Goal: Information Seeking & Learning: Check status

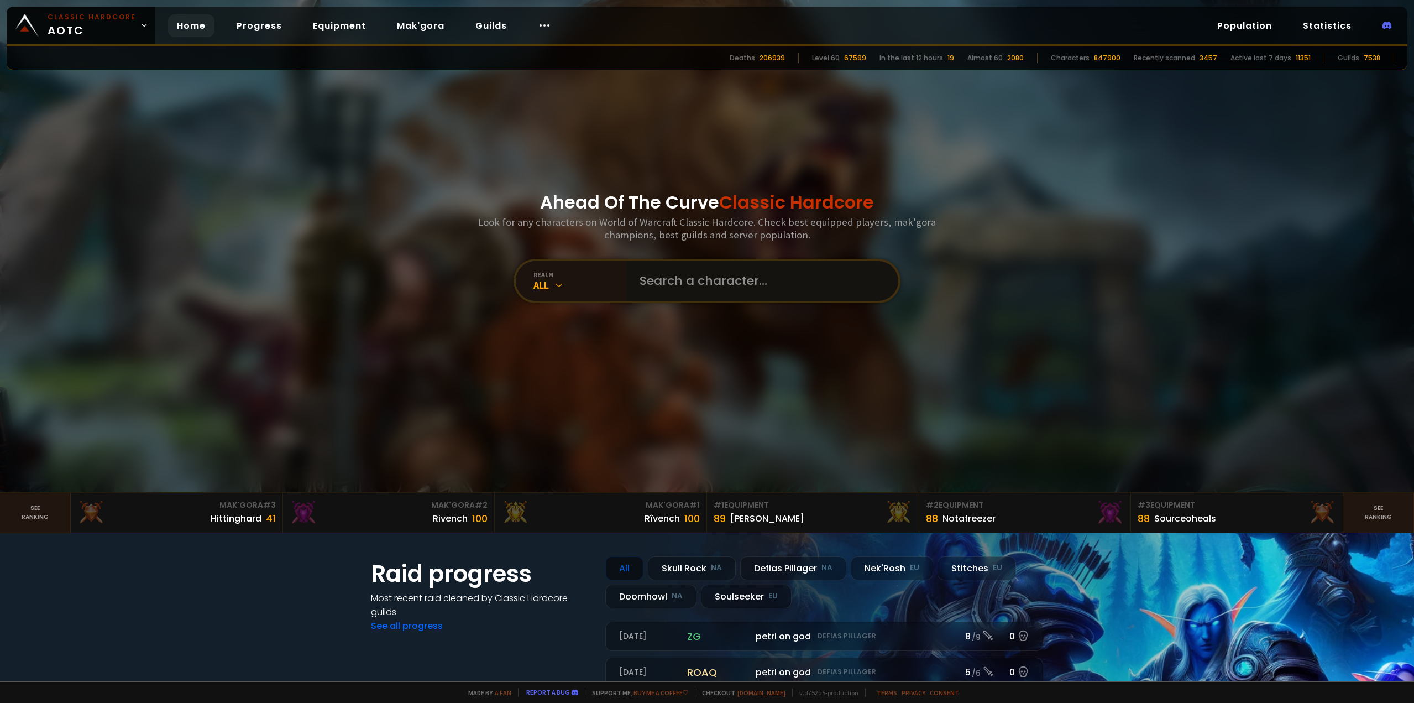
click at [662, 279] on input "text" at bounding box center [759, 281] width 252 height 40
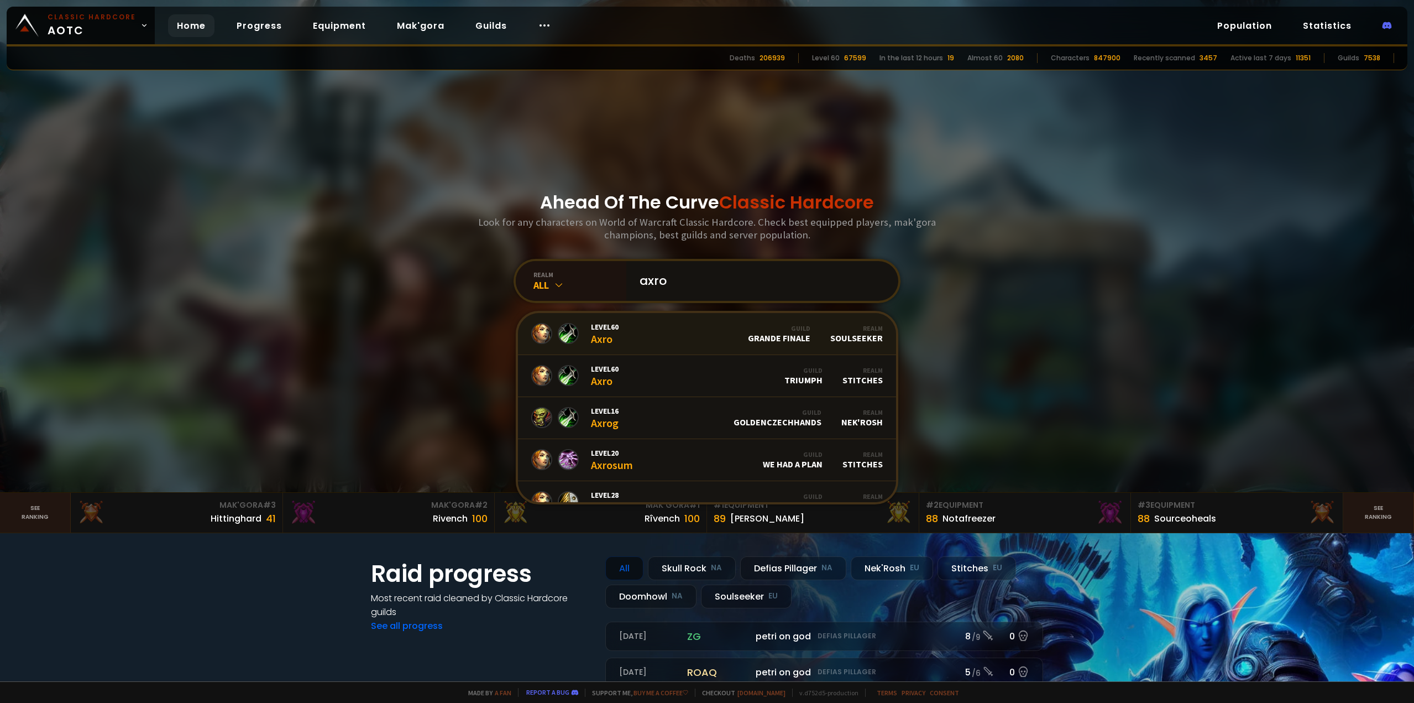
type input "axro"
click at [612, 330] on span "Level 60" at bounding box center [605, 327] width 28 height 10
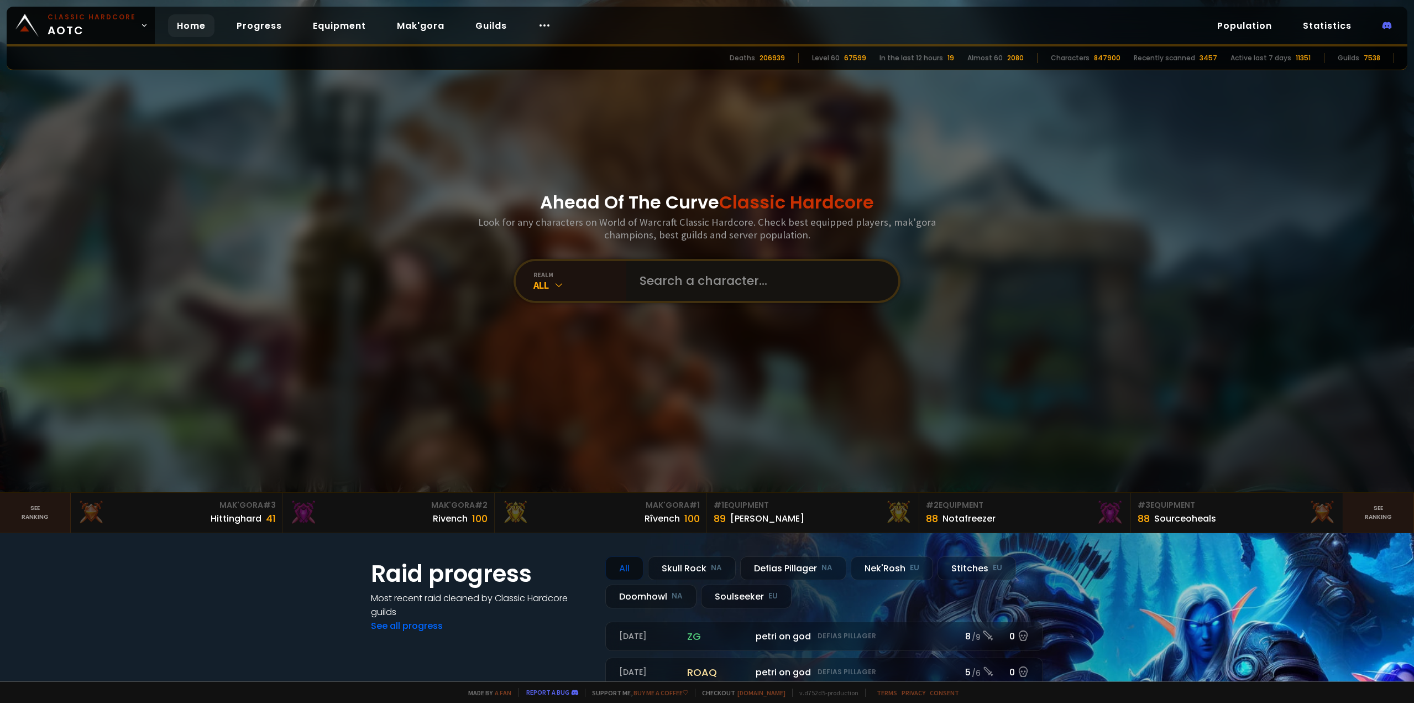
click at [633, 287] on input "text" at bounding box center [759, 281] width 252 height 40
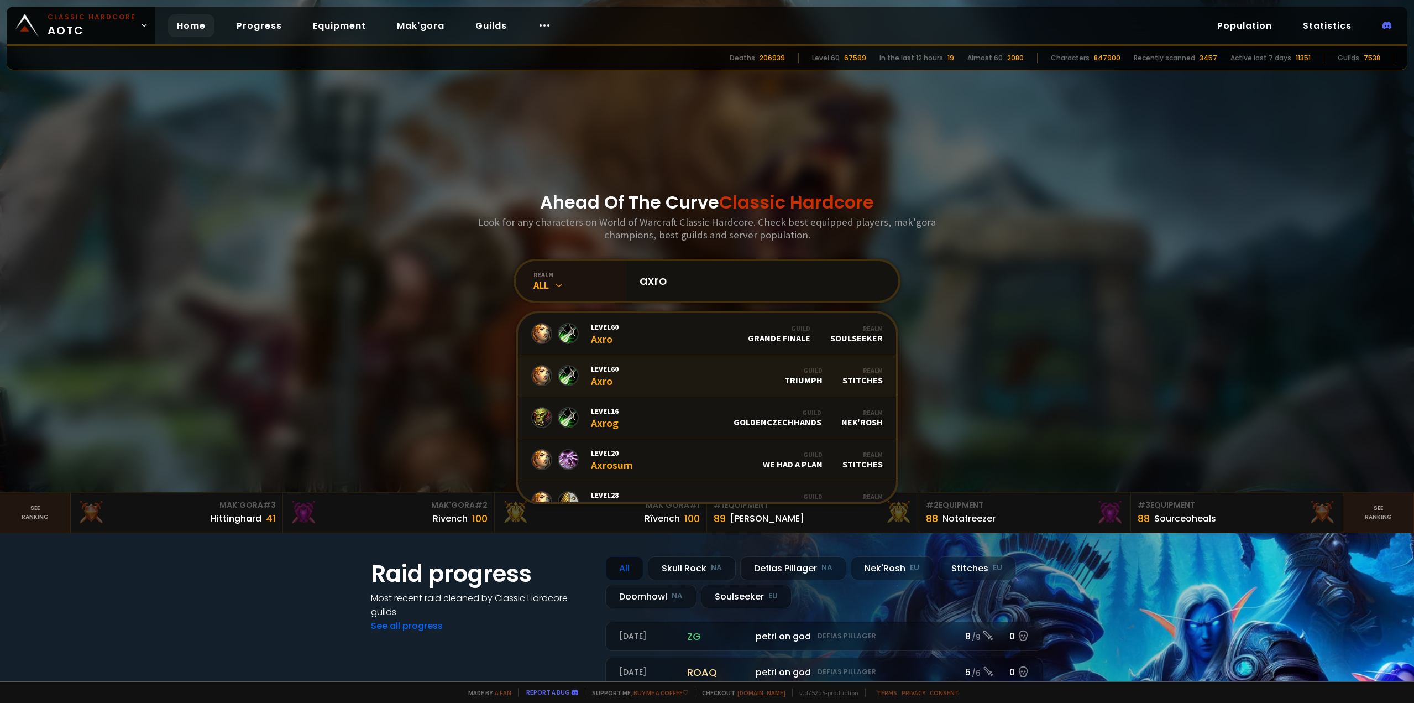
type input "axro"
click at [658, 366] on link "Level 60 Axro Guild Triumph Realm Stitches" at bounding box center [707, 376] width 378 height 42
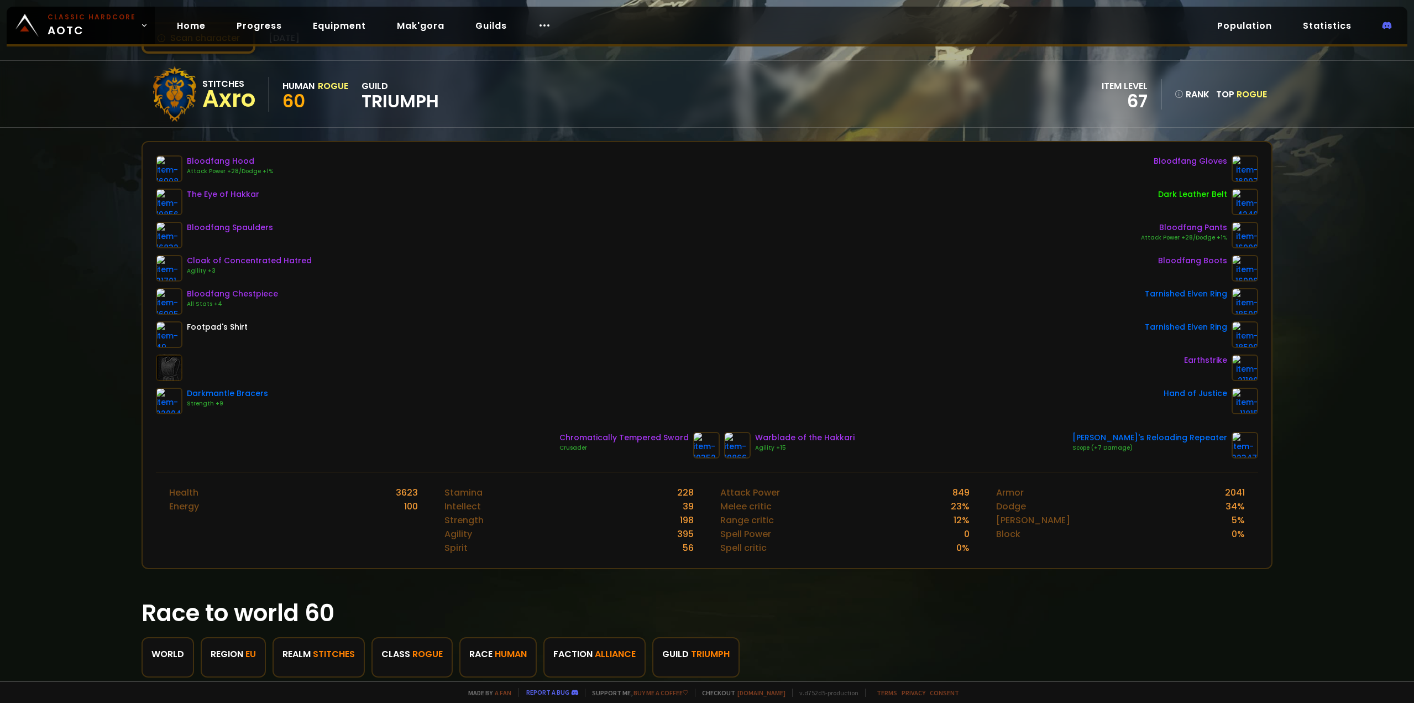
scroll to position [111, 0]
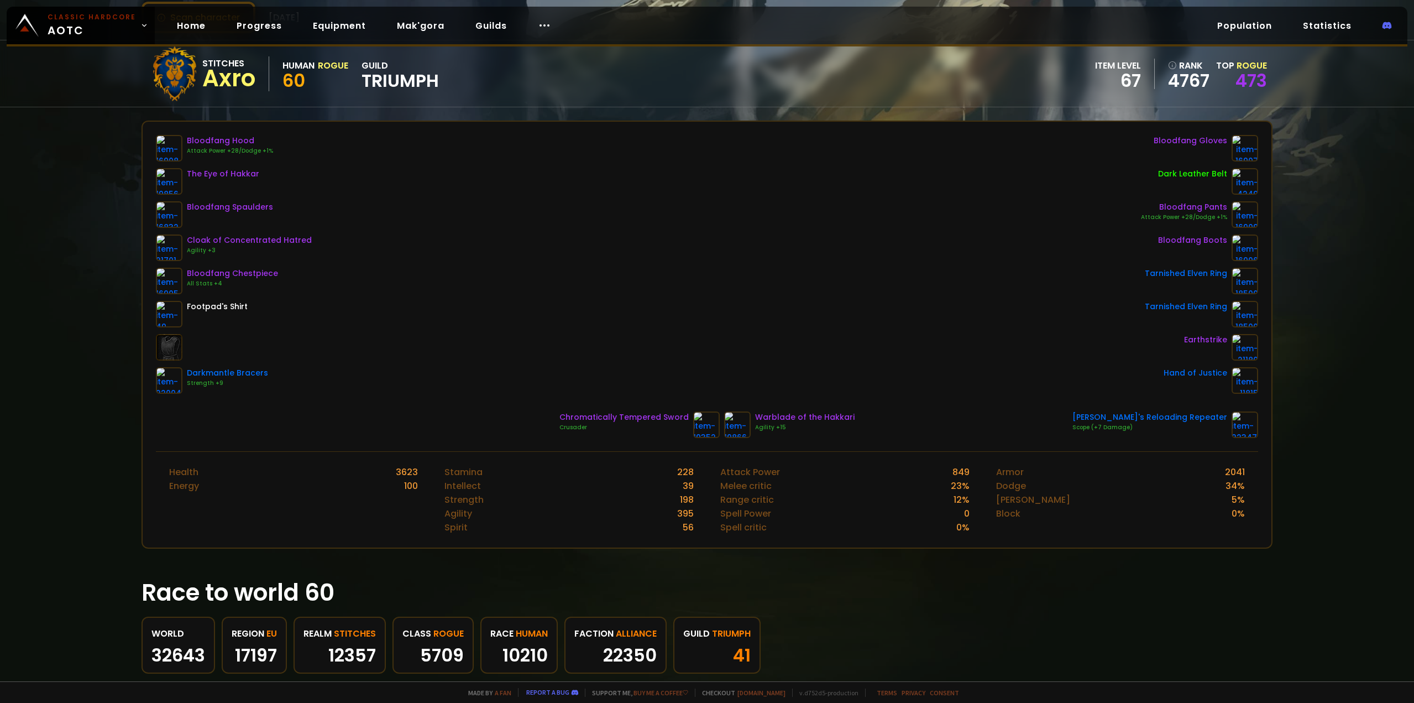
scroll to position [111, 0]
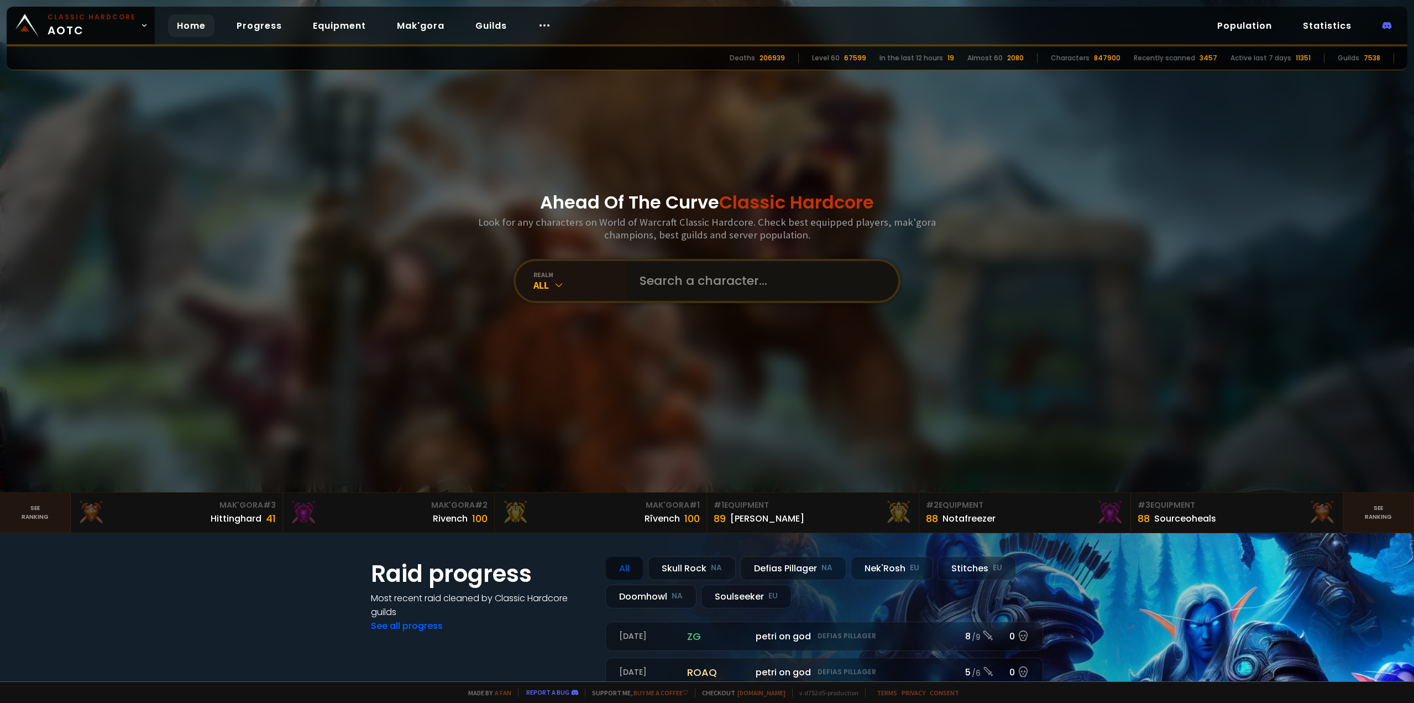
click at [666, 271] on input "text" at bounding box center [759, 281] width 252 height 40
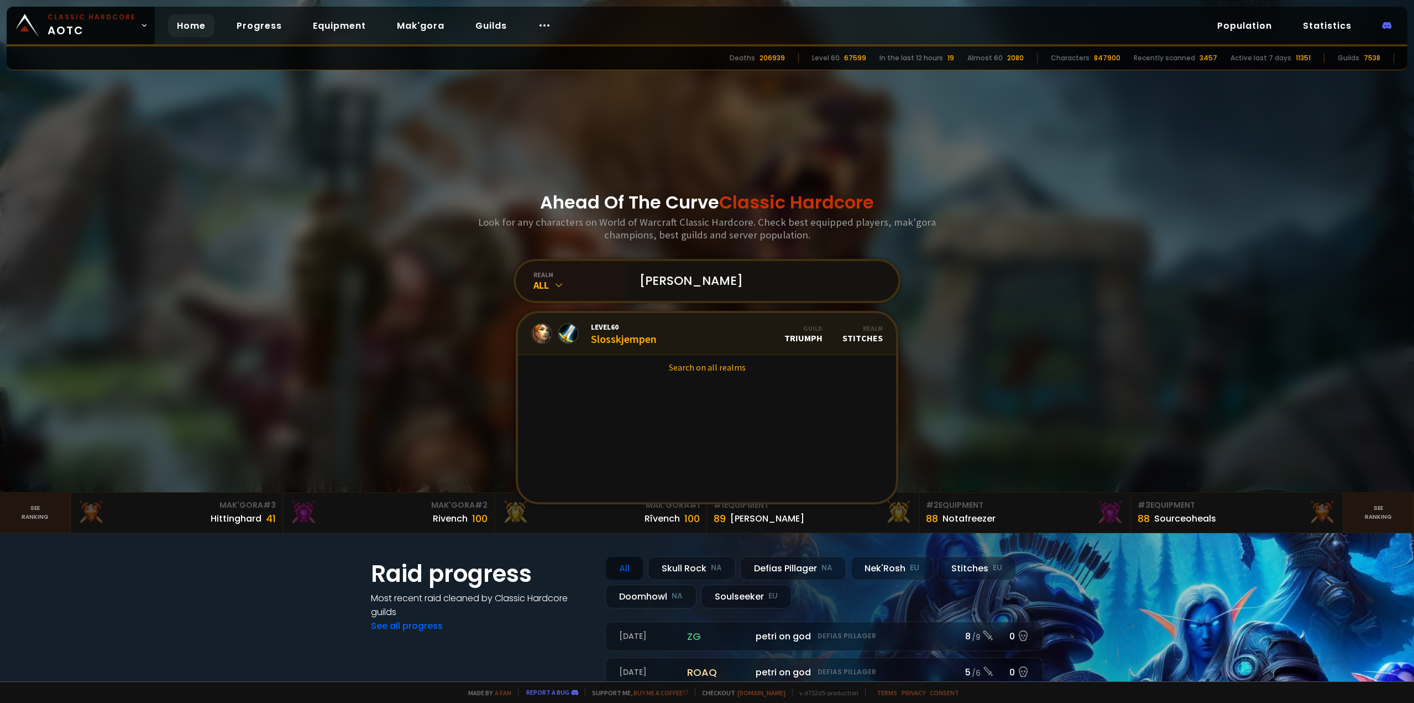
type input "[PERSON_NAME]"
click at [667, 326] on link "Level 60 Slosskjempen Guild Triumph Realm Stitches" at bounding box center [707, 334] width 378 height 42
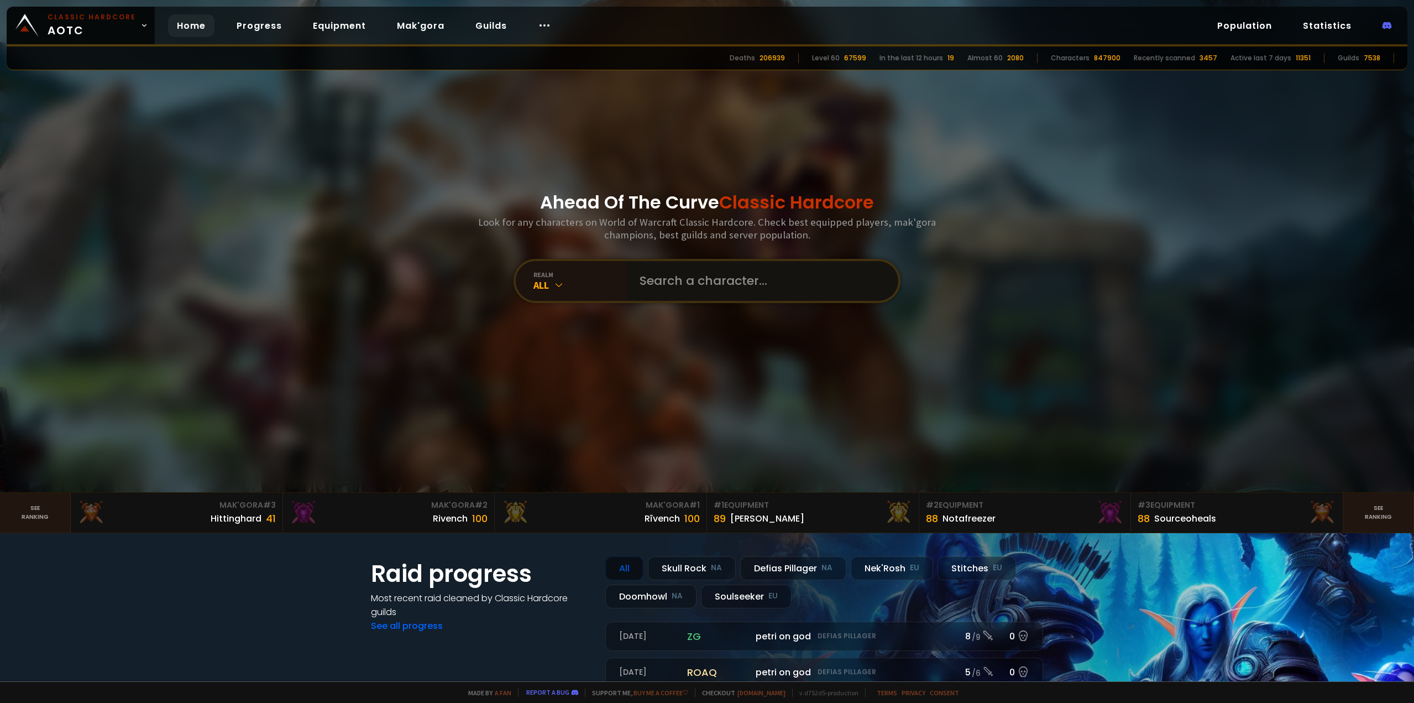
click at [692, 291] on input "text" at bounding box center [759, 281] width 252 height 40
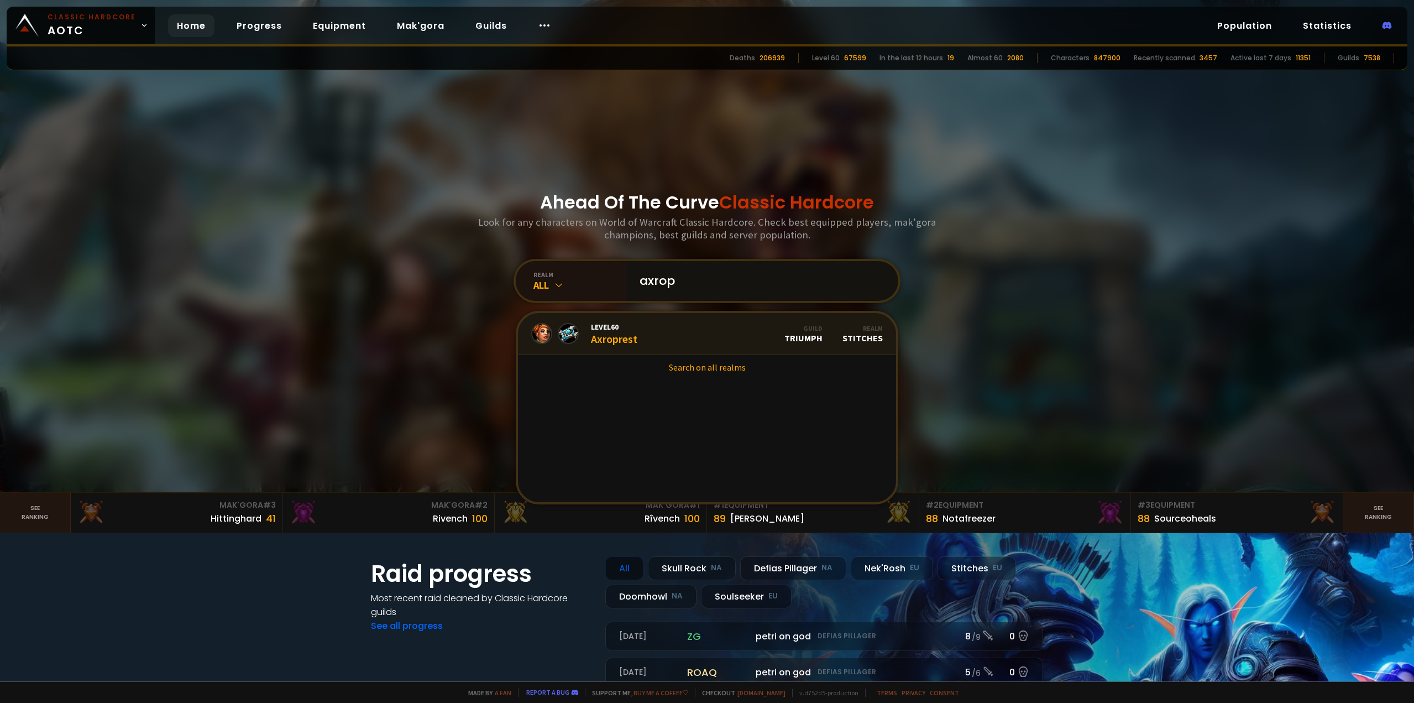
type input "axrop"
click at [663, 333] on link "Level 60 Axroprest Guild Triumph Realm Stitches" at bounding box center [707, 334] width 378 height 42
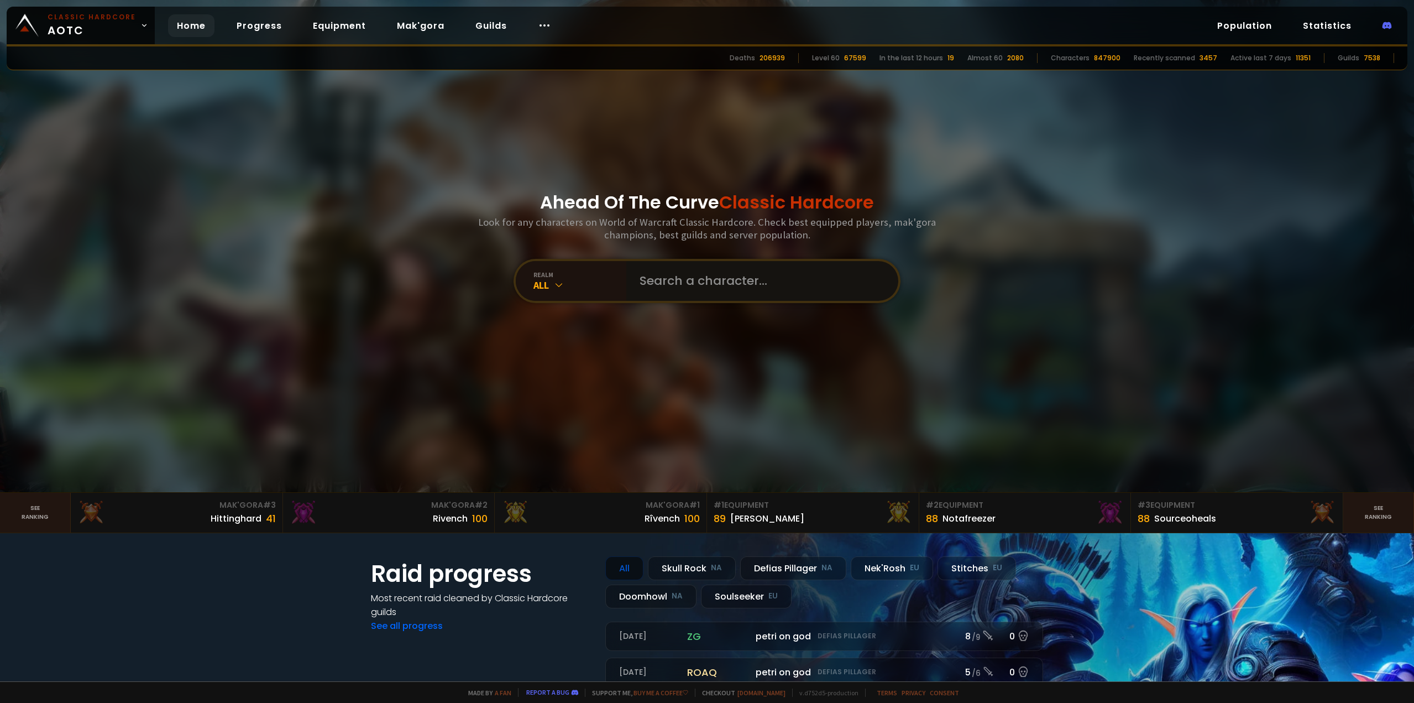
click at [670, 270] on input "text" at bounding box center [759, 281] width 252 height 40
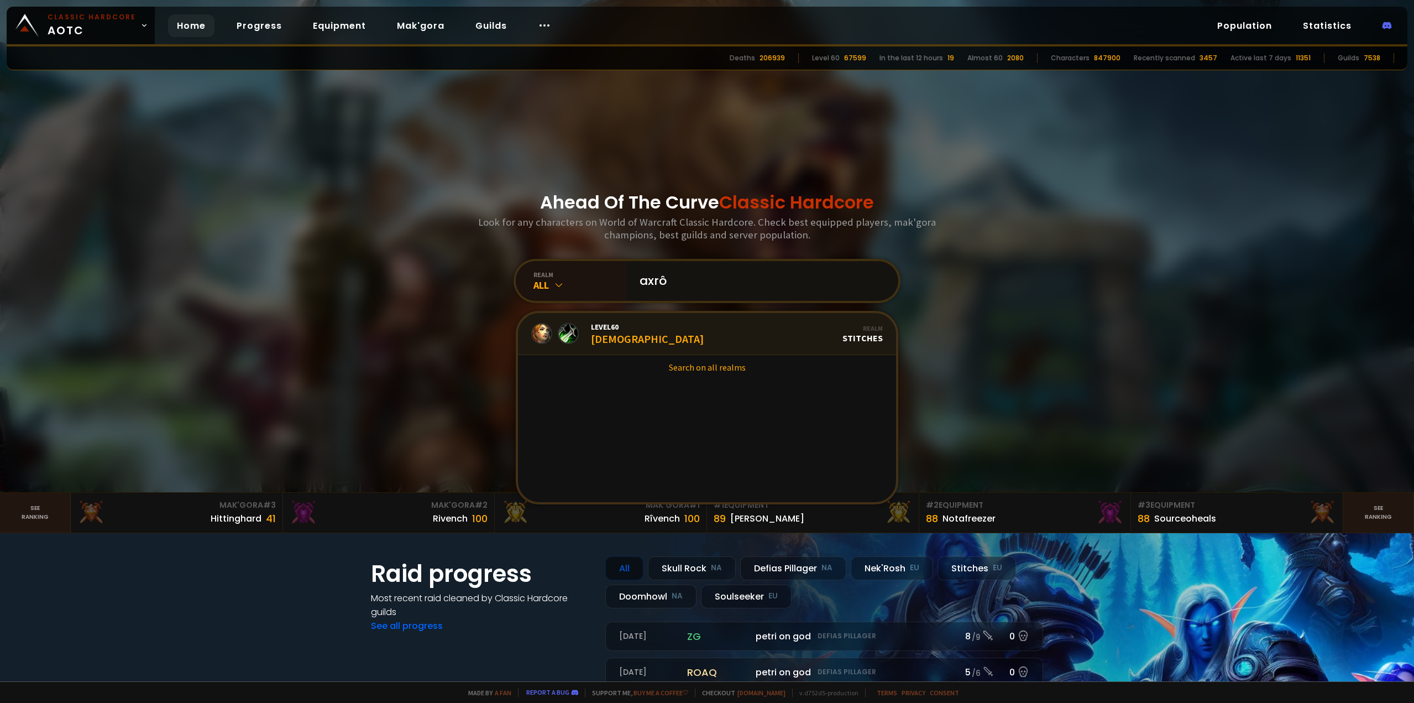
type input "axrô"
click at [649, 340] on link "Level 60 Axrô Realm Stitches" at bounding box center [707, 334] width 378 height 42
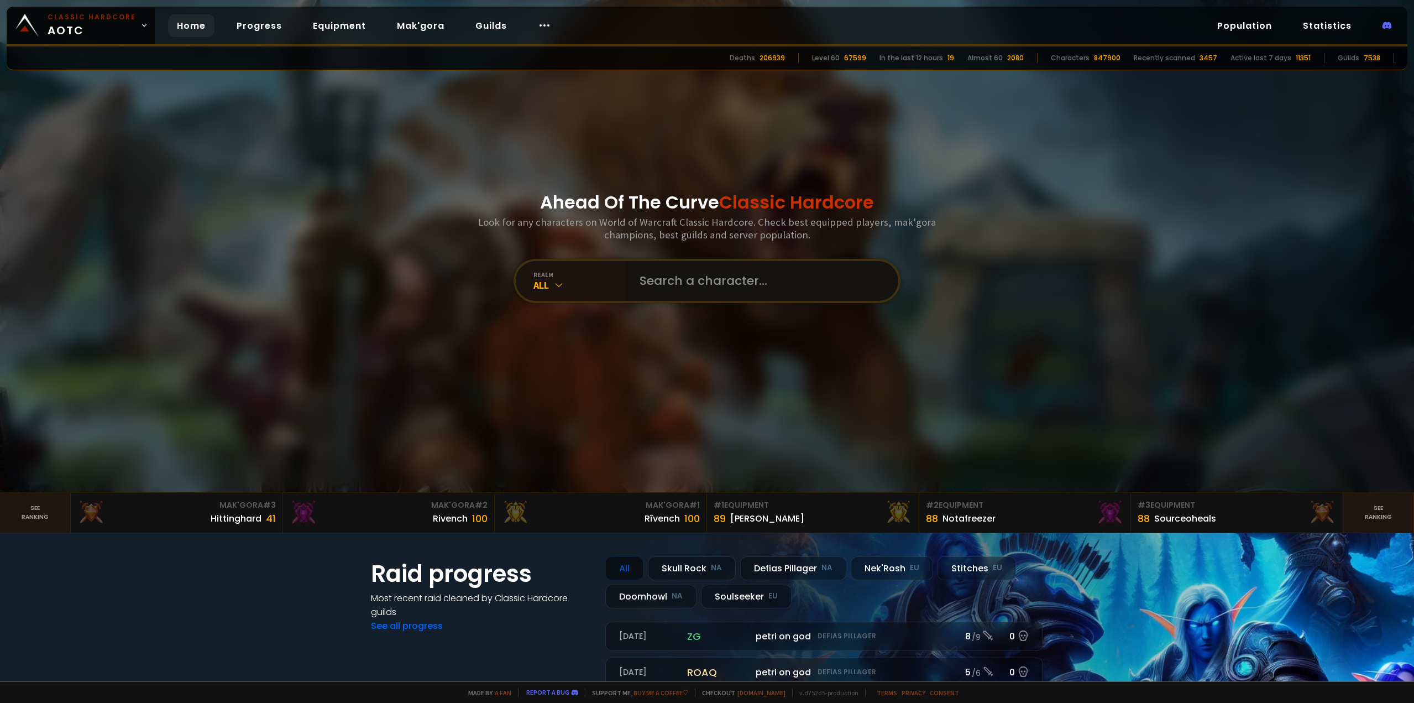
click at [700, 284] on input "text" at bounding box center [759, 281] width 252 height 40
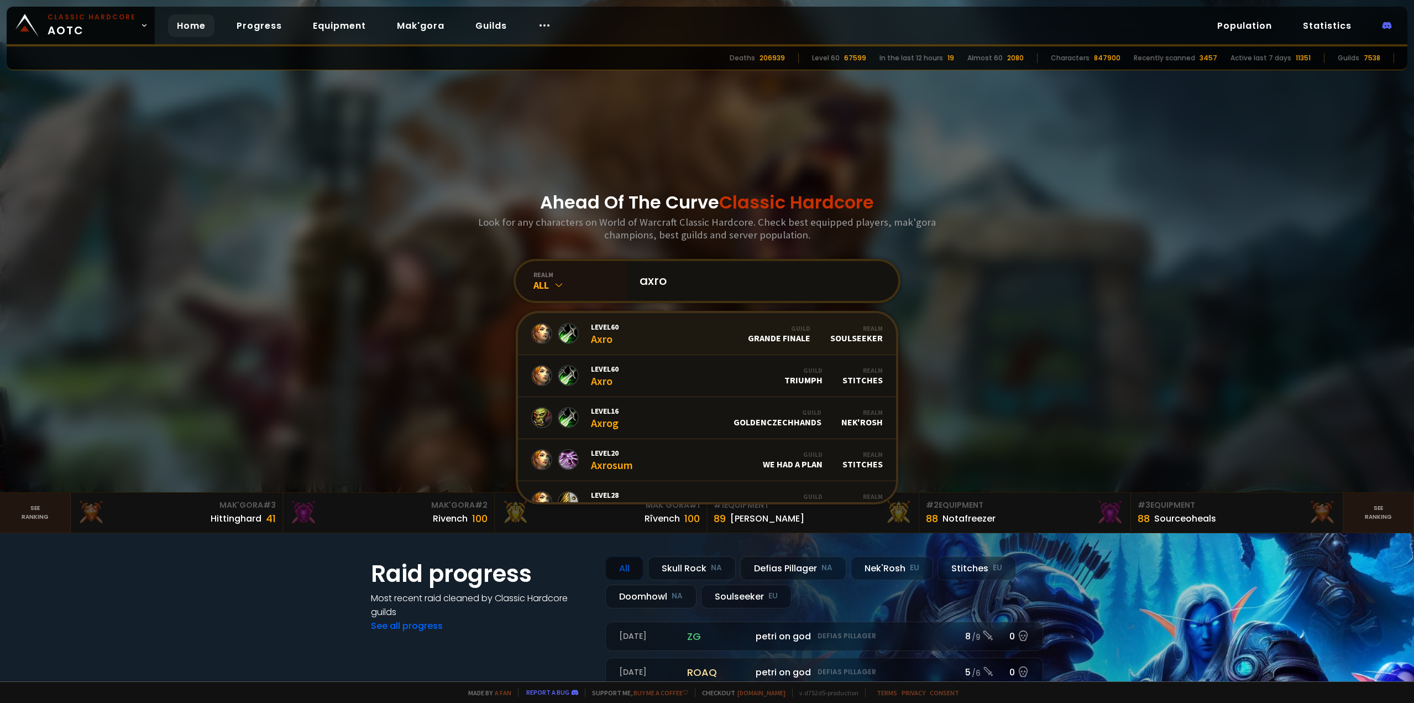
type input "axro"
click at [653, 337] on link "Level 60 Axro Guild Grande Finale Realm Soulseeker" at bounding box center [707, 334] width 378 height 42
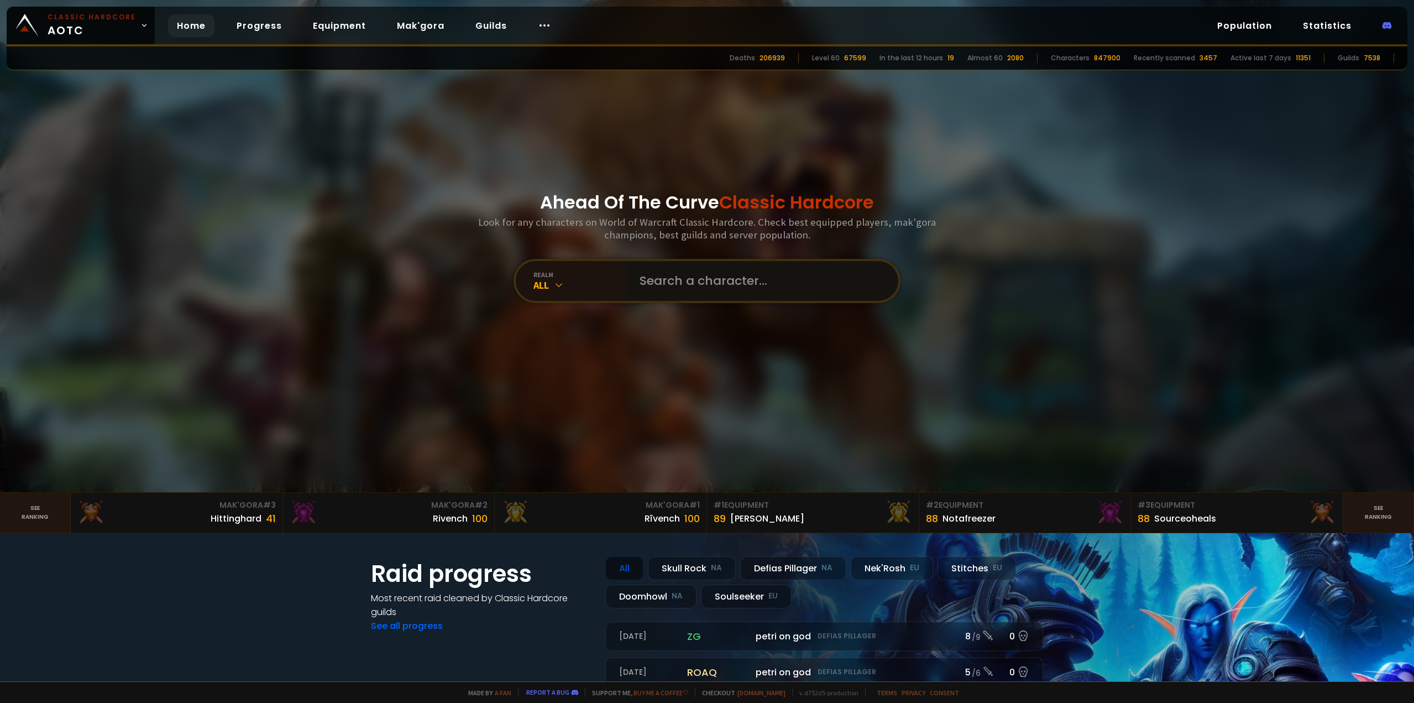
click at [711, 294] on input "text" at bounding box center [759, 281] width 252 height 40
type input "a"
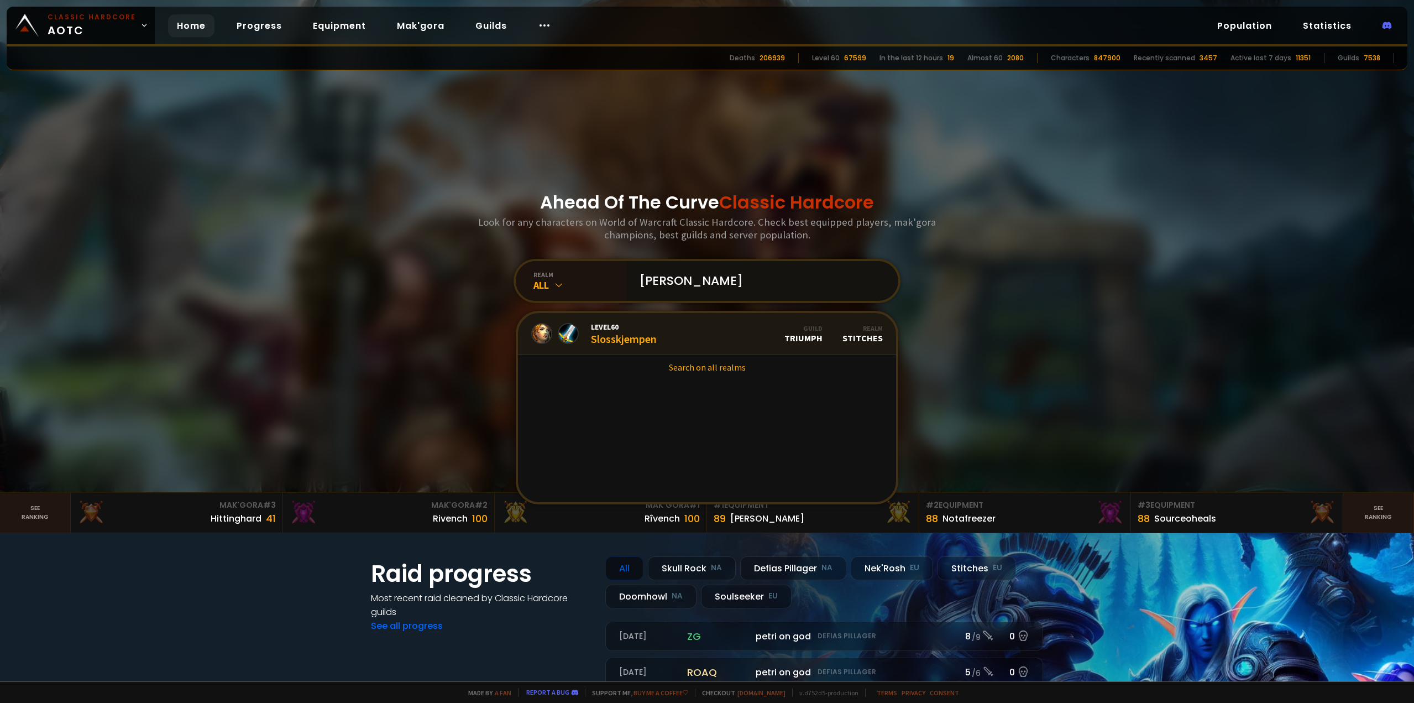
type input "[PERSON_NAME]"
click at [675, 328] on link "Level 60 Slosskjempen Guild Triumph Realm Stitches" at bounding box center [707, 334] width 378 height 42
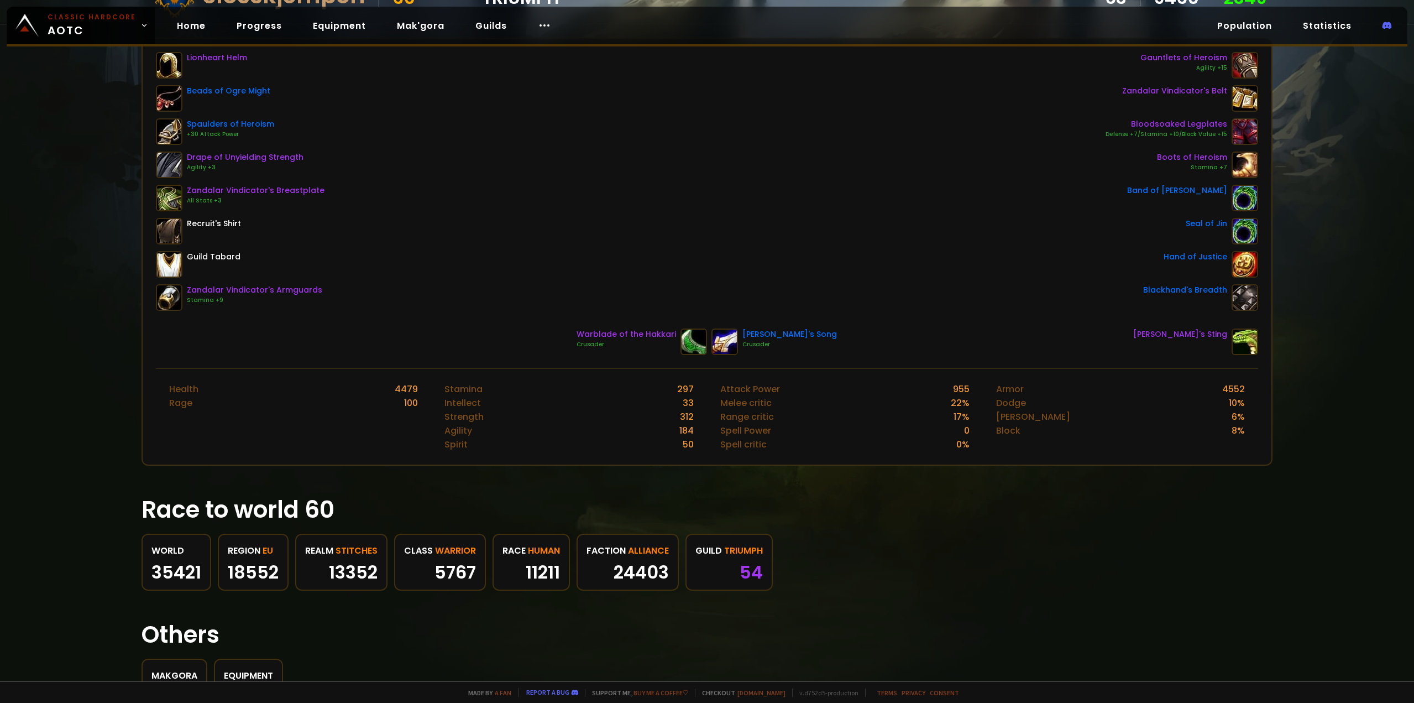
scroll to position [166, 0]
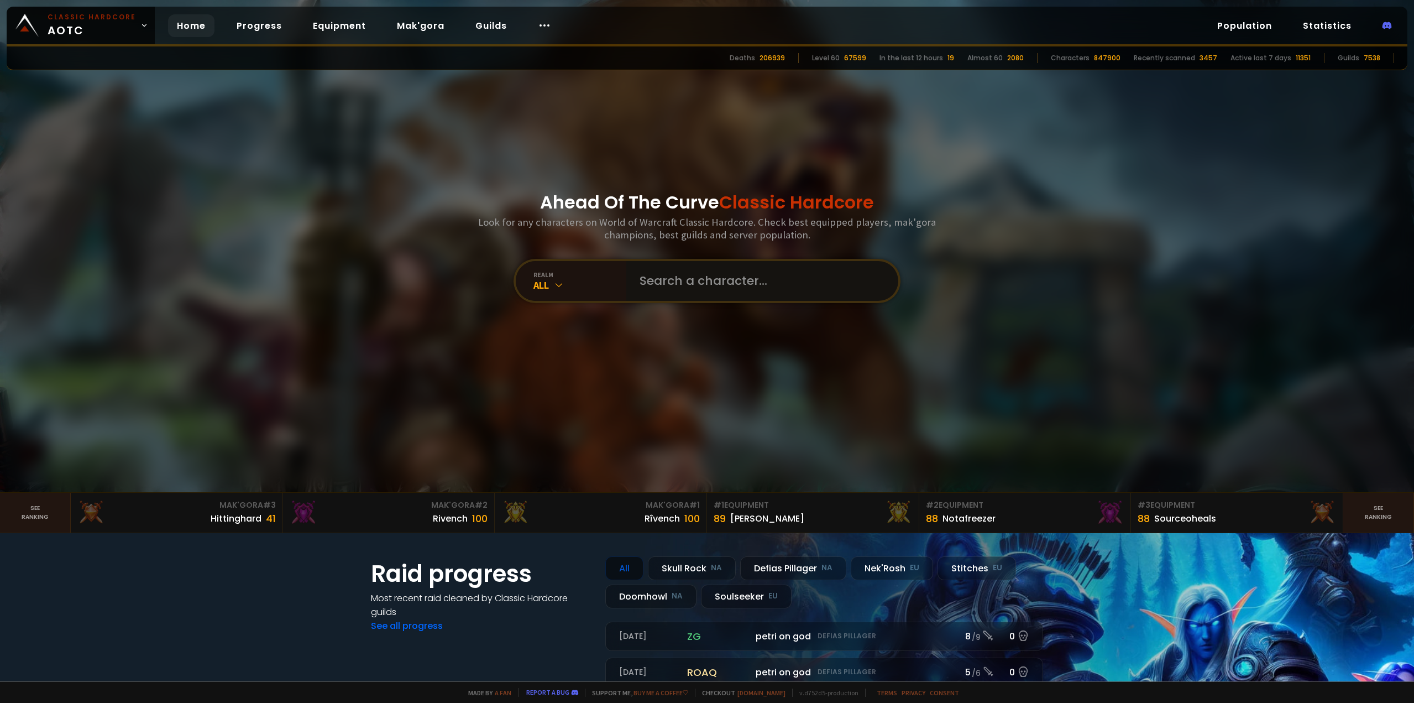
click at [667, 277] on input "text" at bounding box center [759, 281] width 252 height 40
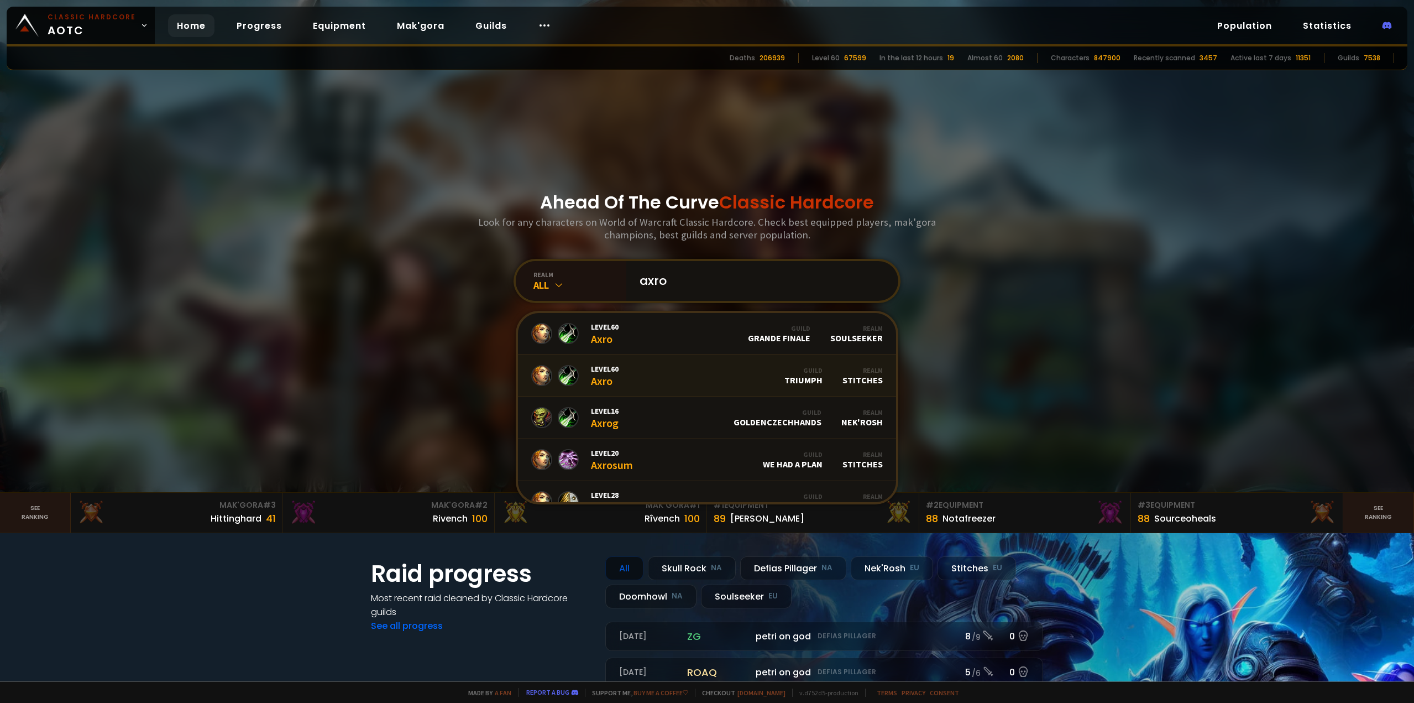
type input "axro"
click at [682, 371] on link "Level 60 Axro Guild Triumph Realm Stitches" at bounding box center [707, 376] width 378 height 42
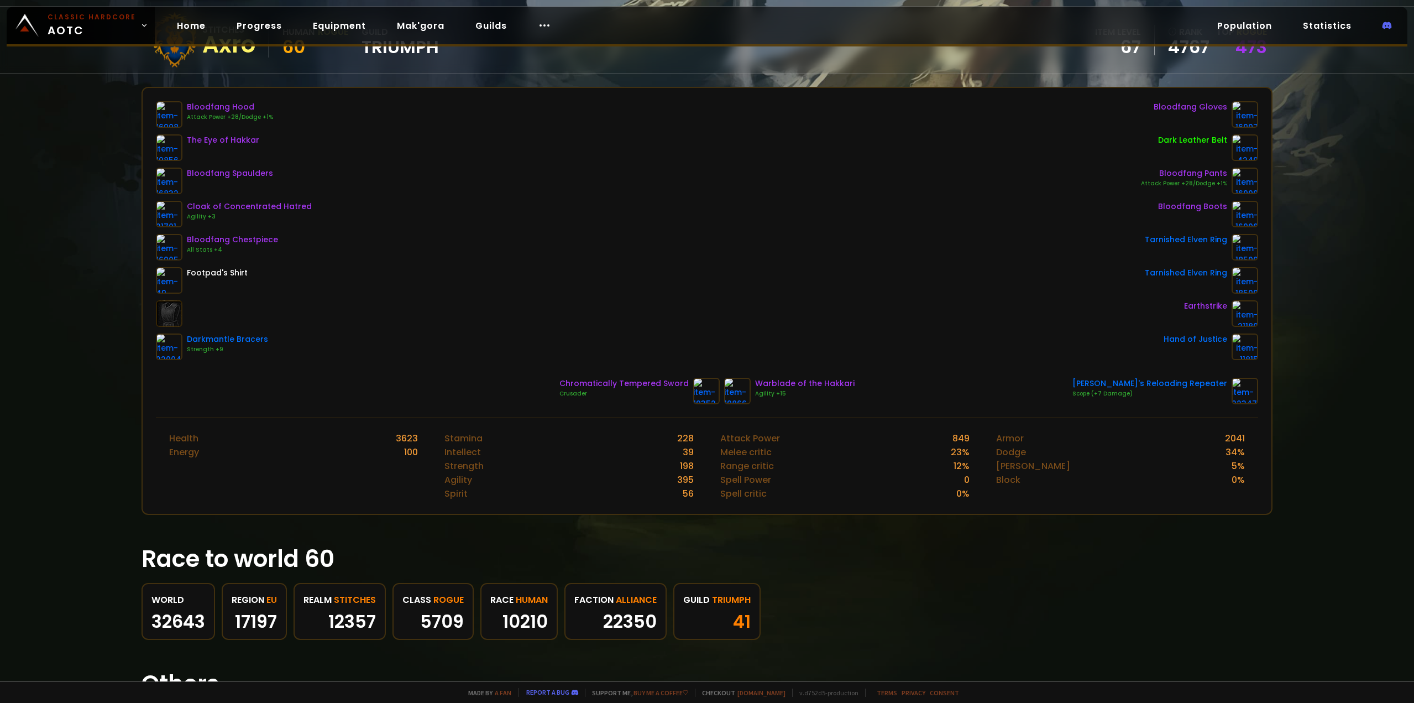
scroll to position [111, 0]
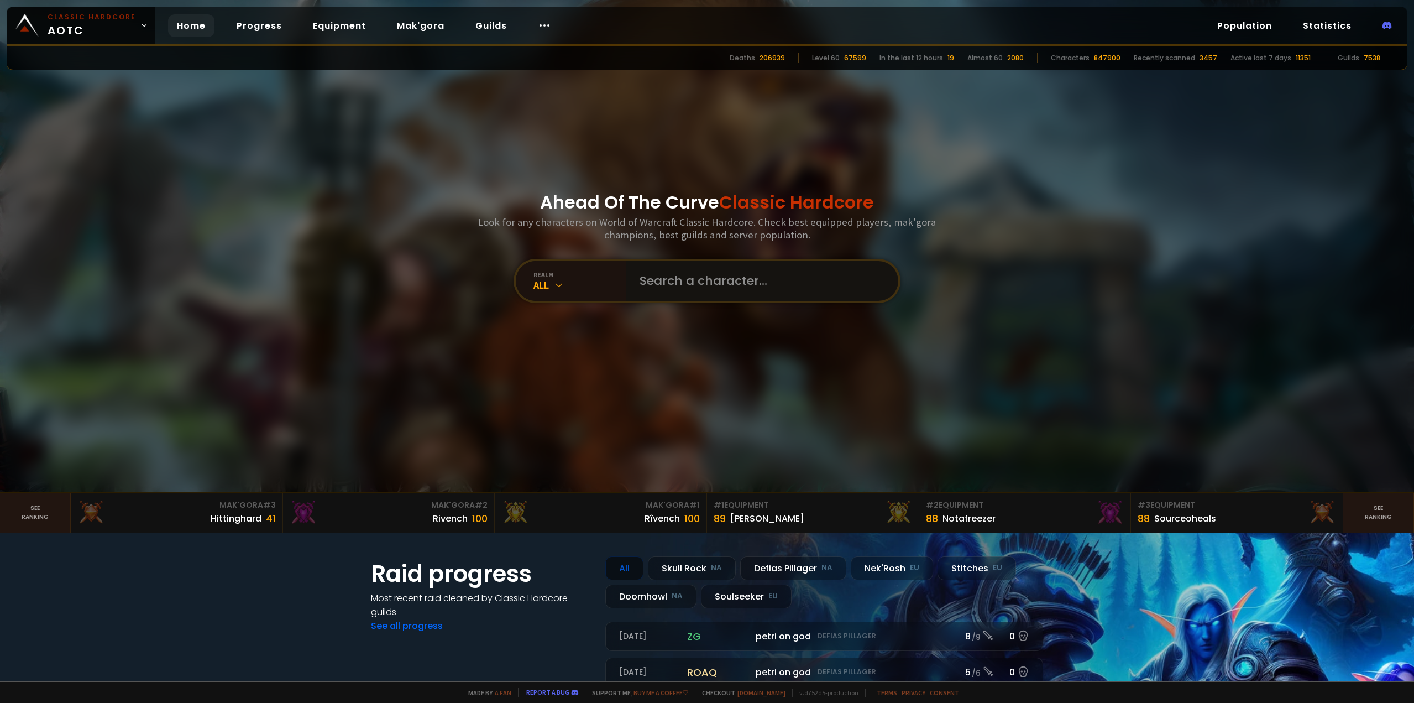
click at [700, 286] on input "text" at bounding box center [759, 281] width 252 height 40
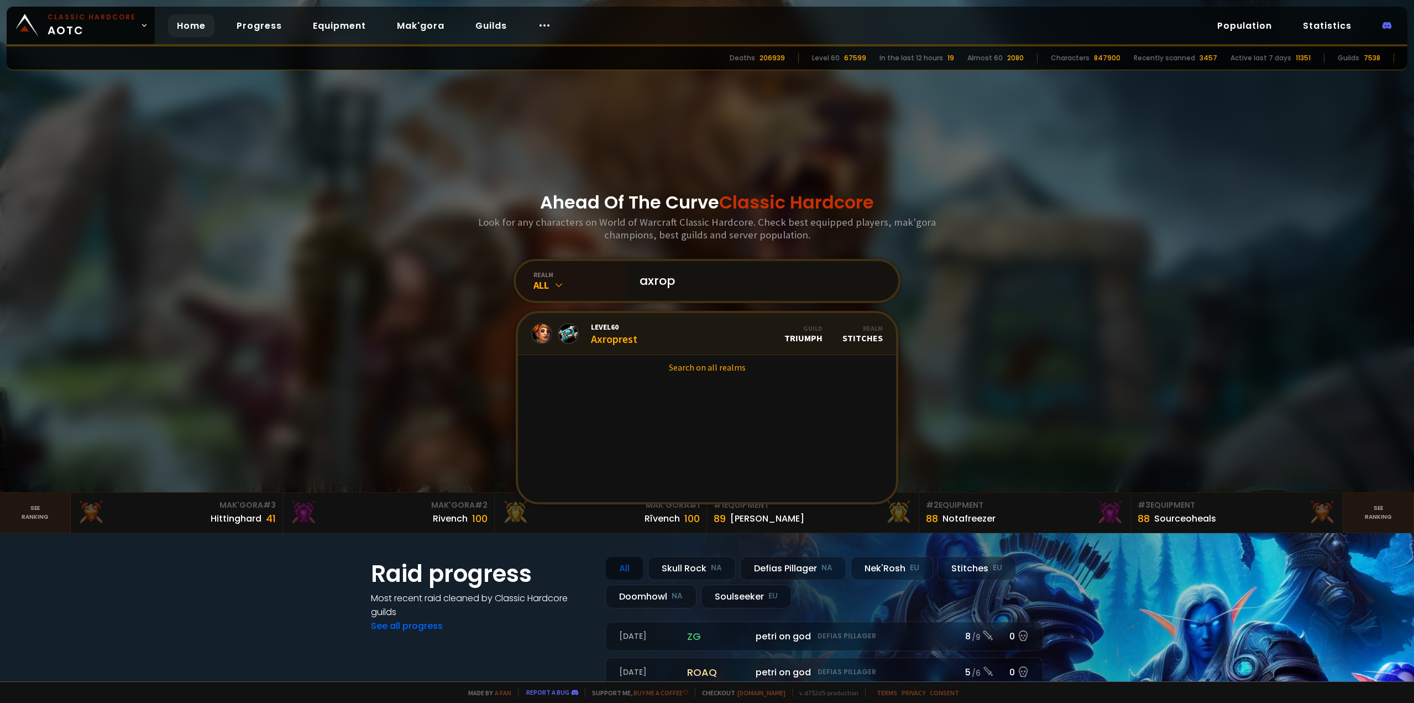
type input "axrop"
click at [672, 328] on link "Level 60 Axroprest Guild Triumph Realm Stitches" at bounding box center [707, 334] width 378 height 42
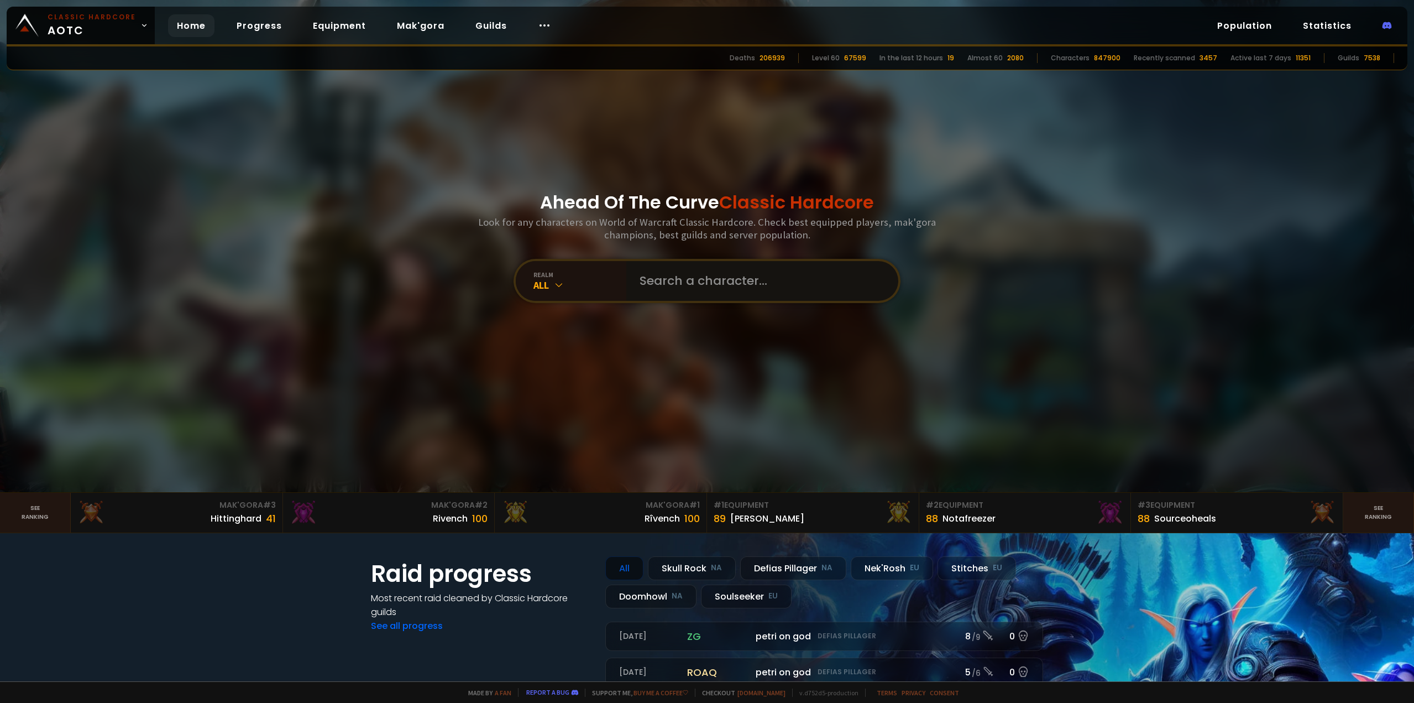
click at [668, 276] on input "text" at bounding box center [759, 281] width 252 height 40
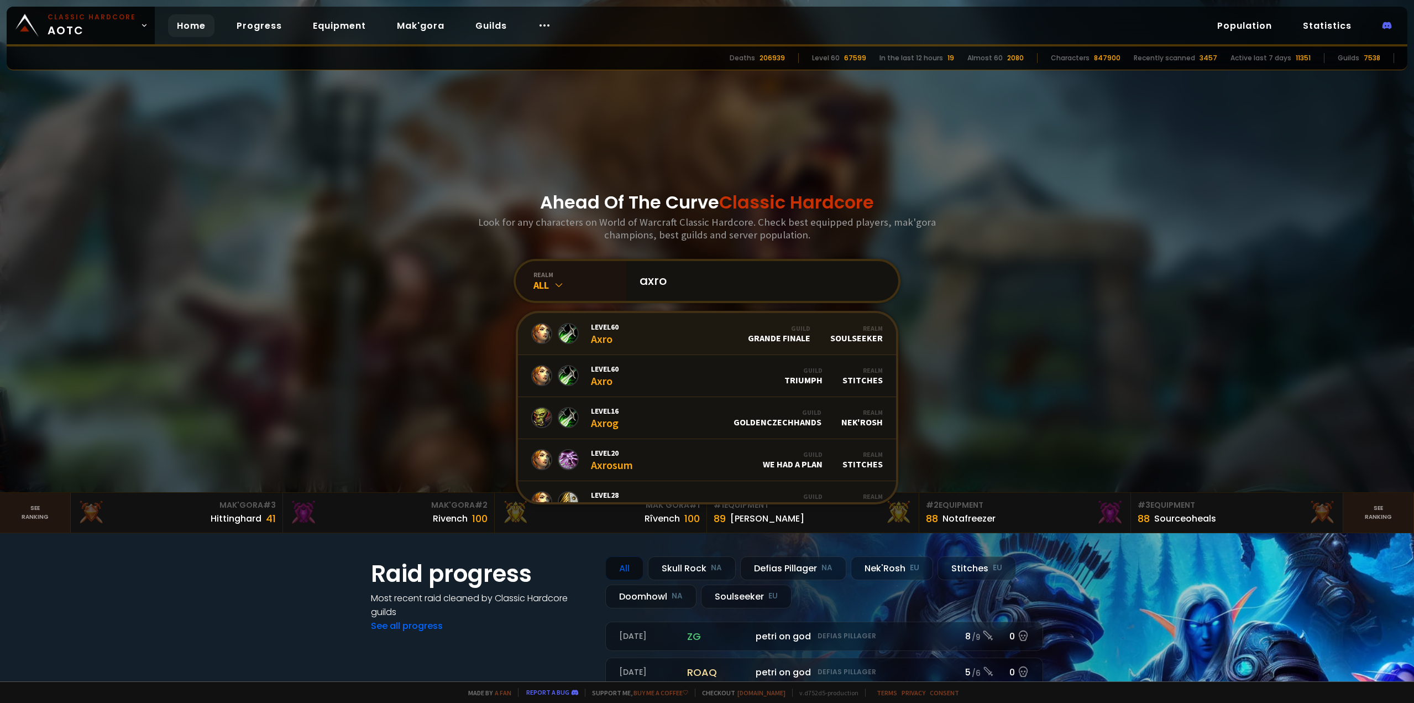
type input "axro"
click at [685, 339] on link "Level 60 Axro Guild Grande Finale Realm Soulseeker" at bounding box center [707, 334] width 378 height 42
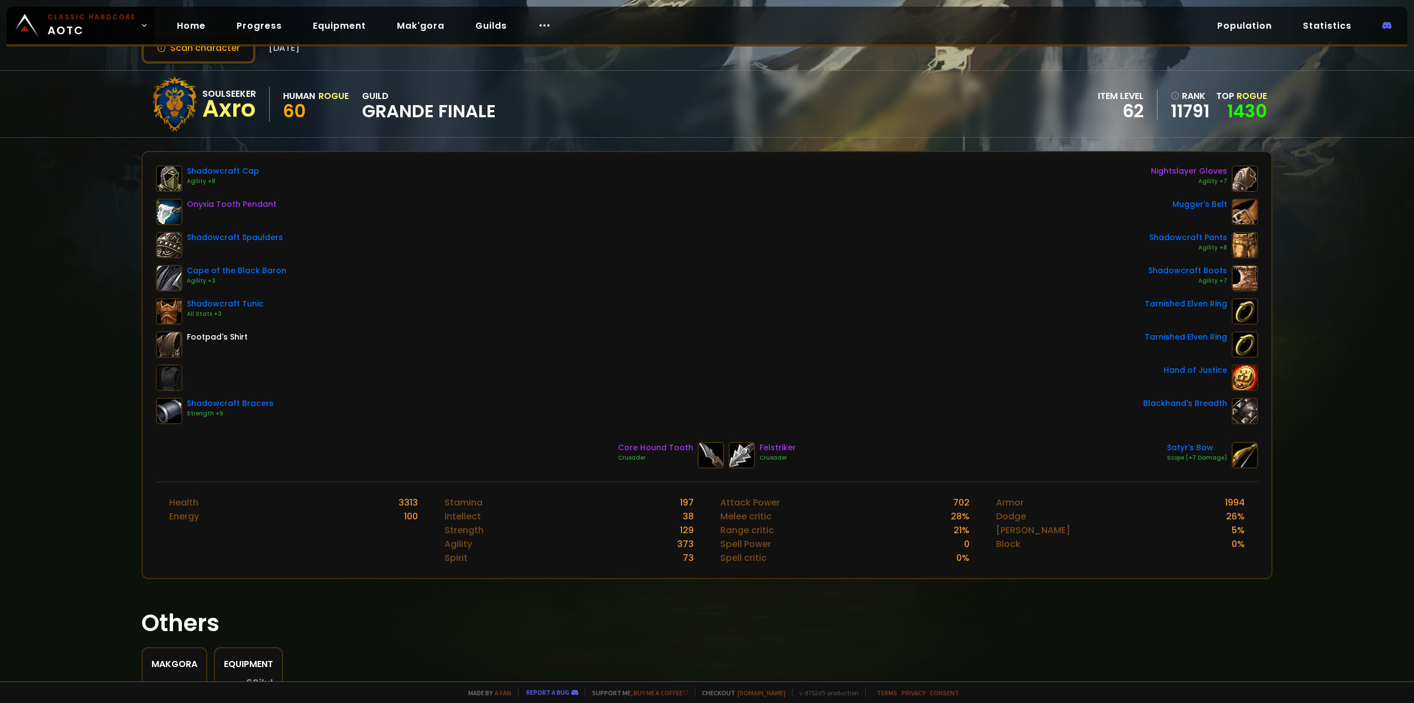
scroll to position [55, 0]
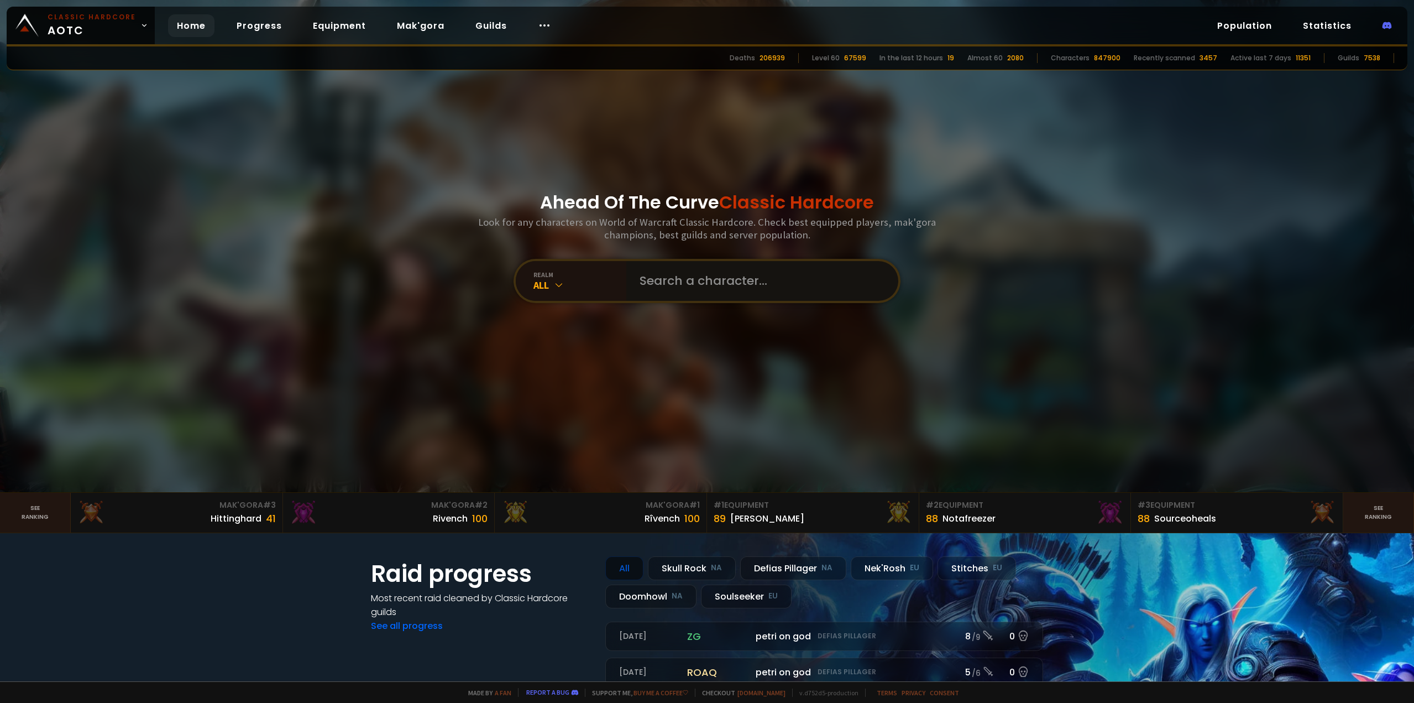
click at [722, 284] on input "text" at bounding box center [759, 281] width 252 height 40
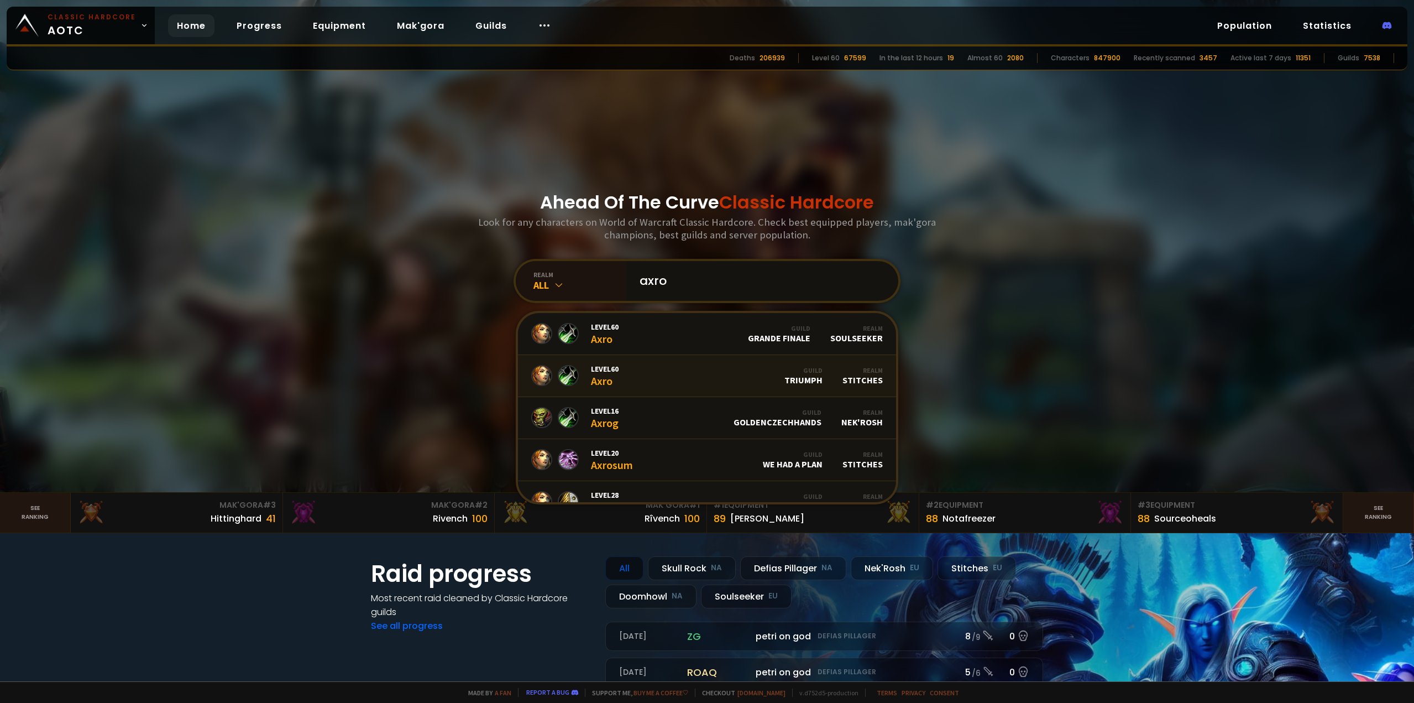
type input "axro"
click at [674, 373] on link "Level 60 Axro Guild Triumph Realm Stitches" at bounding box center [707, 376] width 378 height 42
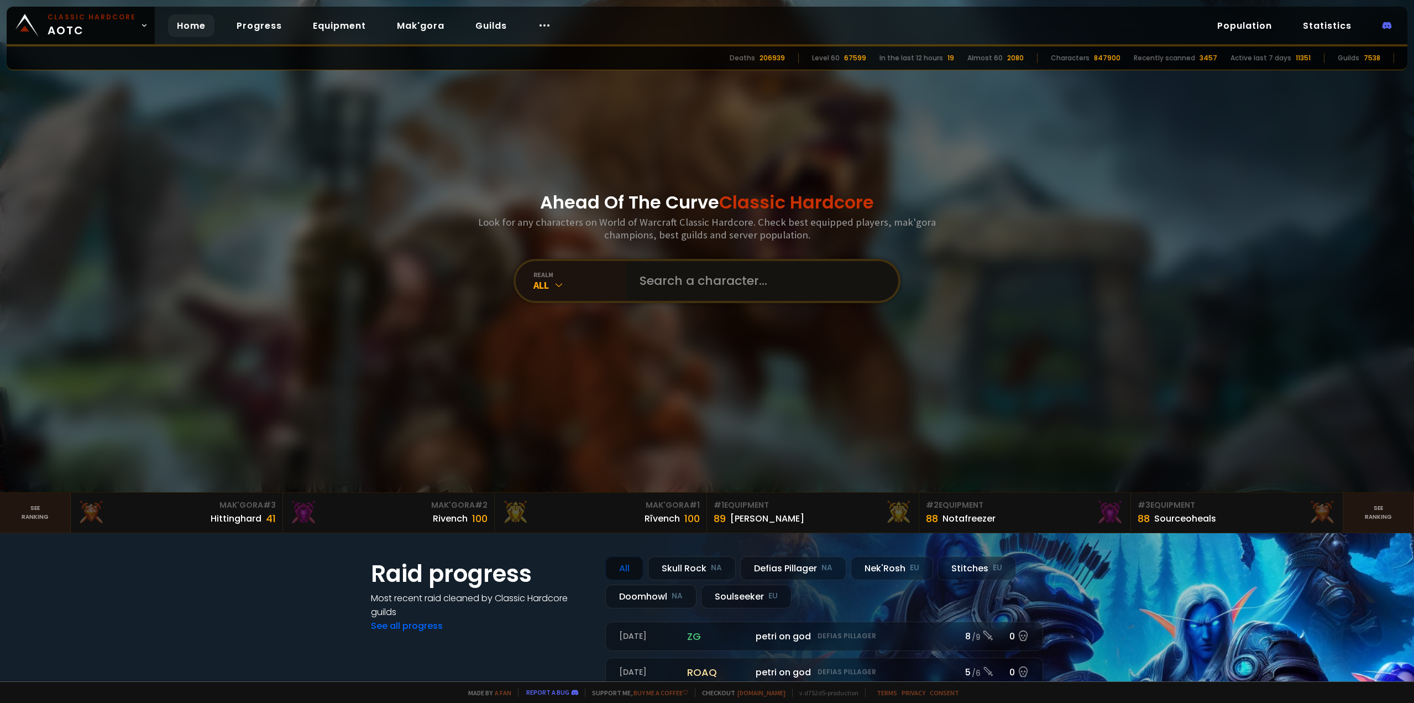
click at [661, 268] on input "text" at bounding box center [759, 281] width 252 height 40
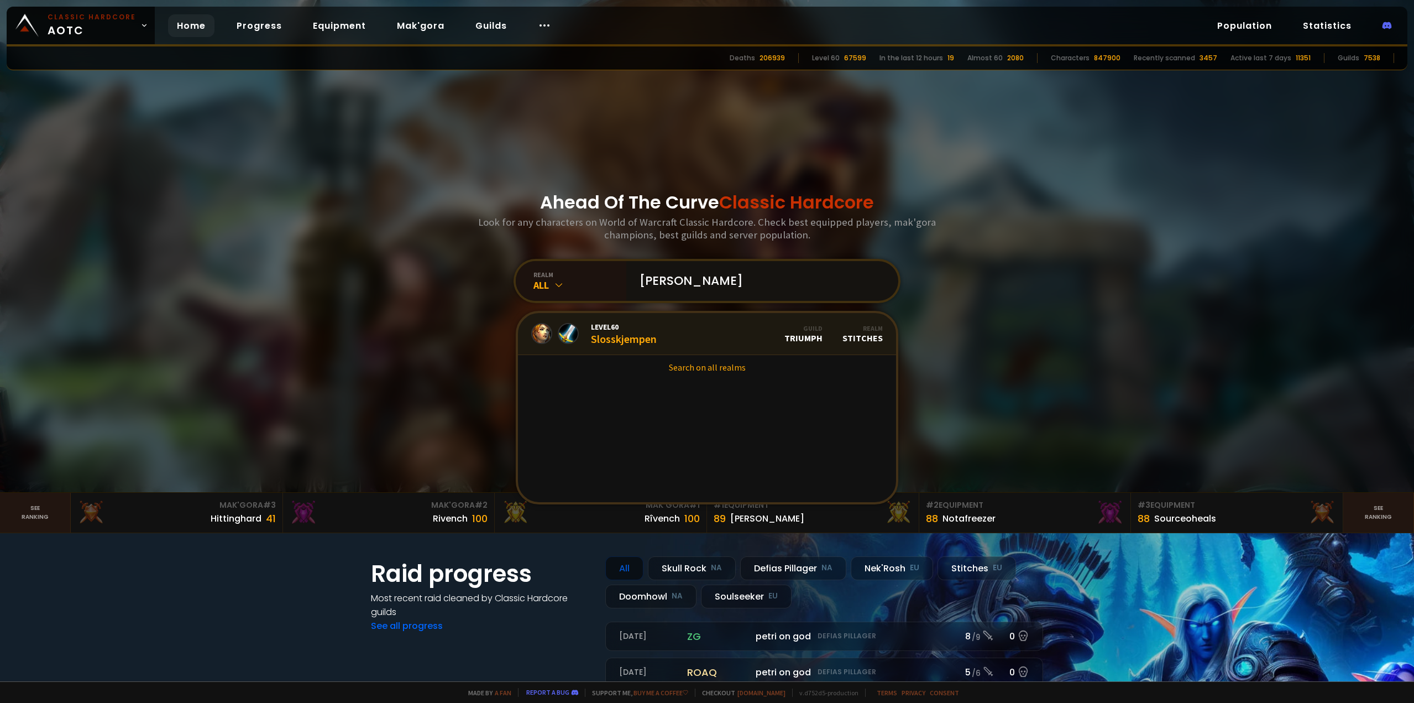
type input "[PERSON_NAME]"
click at [661, 331] on link "Level 60 Slosskjempen Guild Triumph Realm Stitches" at bounding box center [707, 334] width 378 height 42
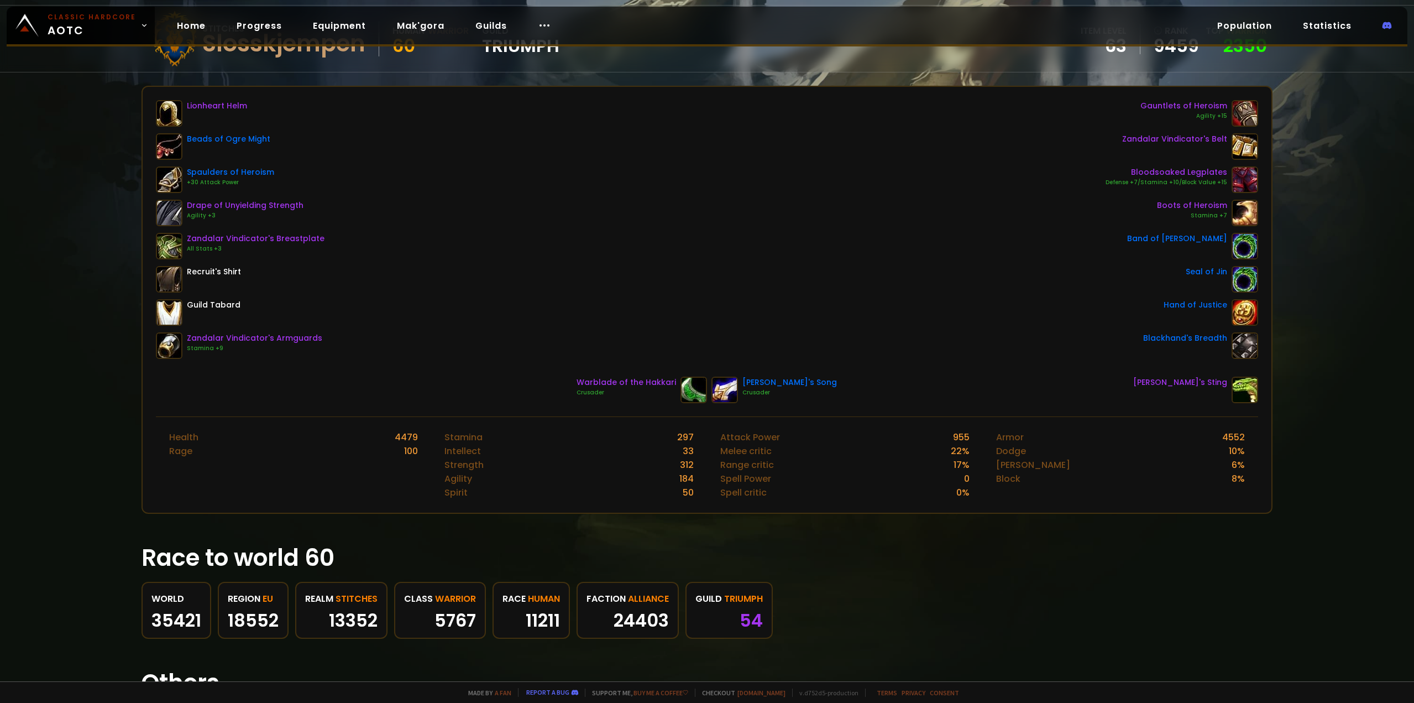
scroll to position [55, 0]
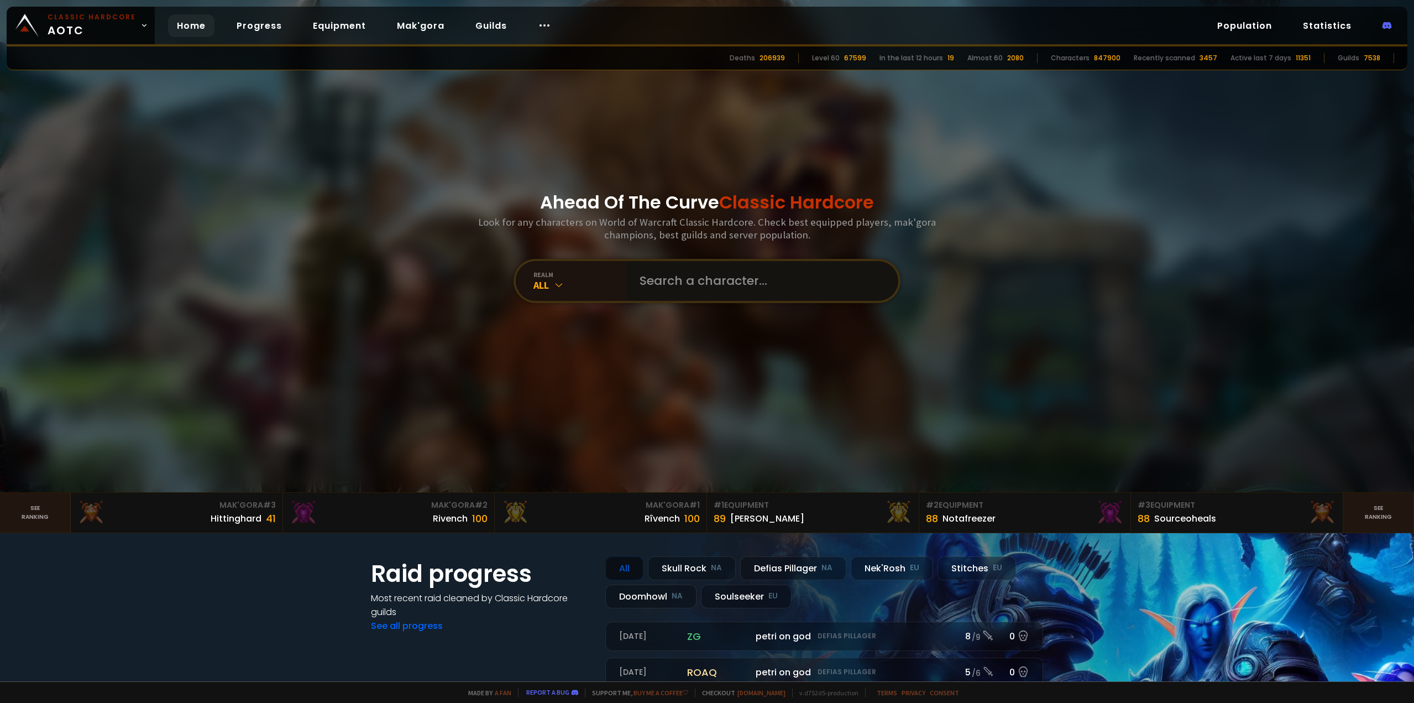
click at [708, 284] on input "text" at bounding box center [759, 281] width 252 height 40
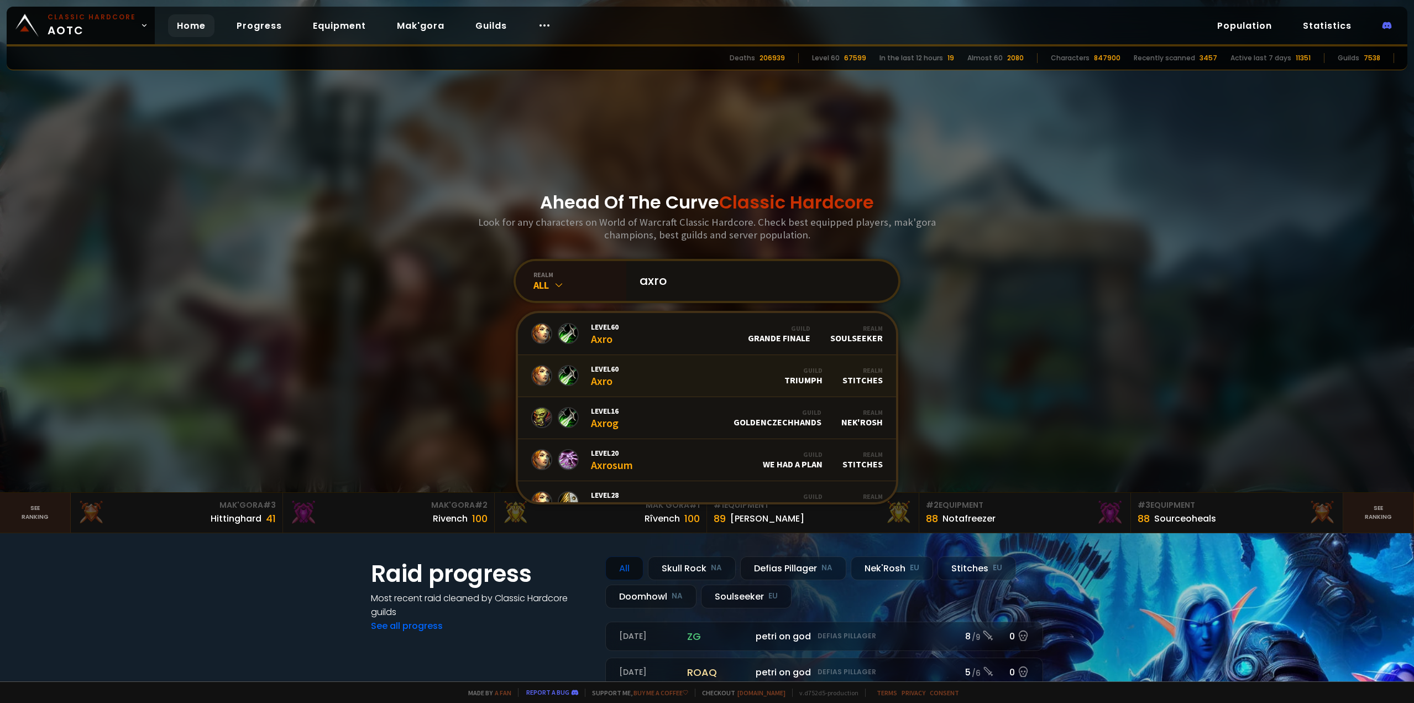
type input "axro"
click at [677, 379] on link "Level 60 Axro Guild Triumph Realm Stitches" at bounding box center [707, 376] width 378 height 42
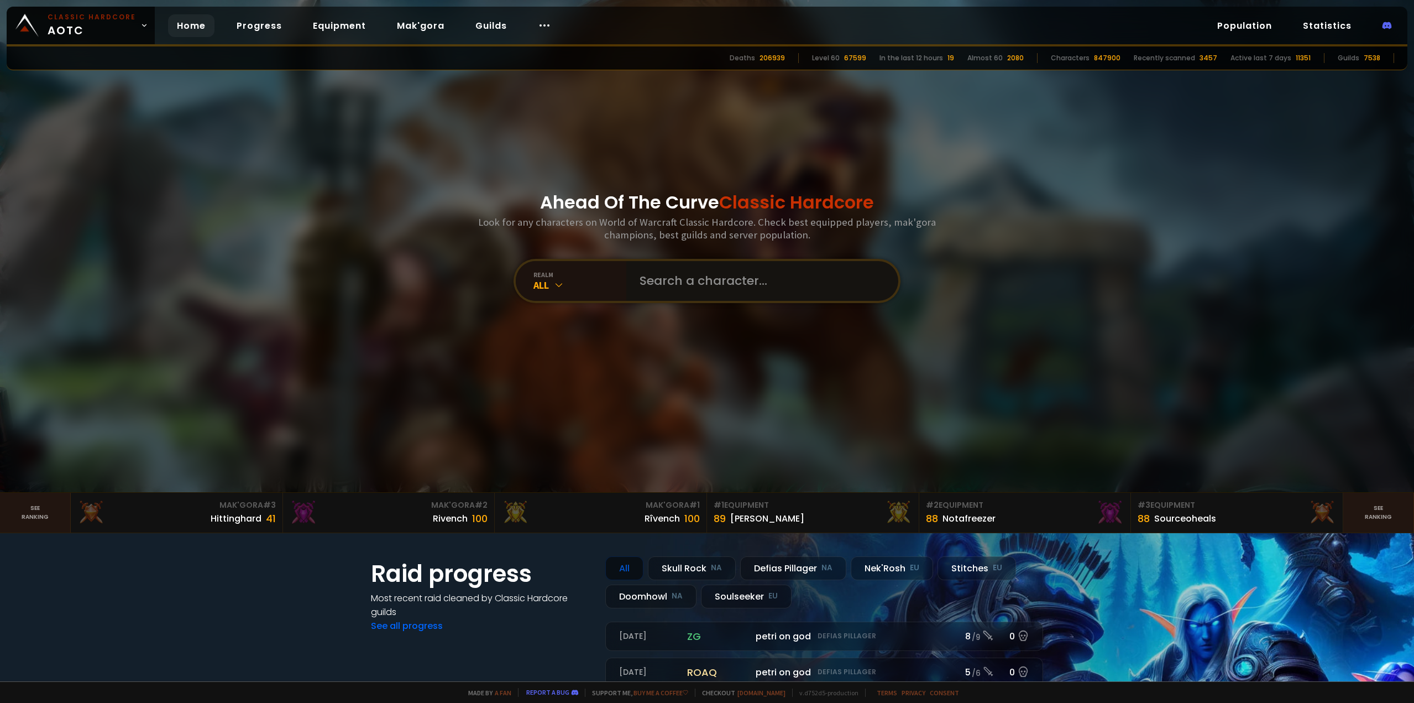
click at [758, 284] on input "text" at bounding box center [759, 281] width 252 height 40
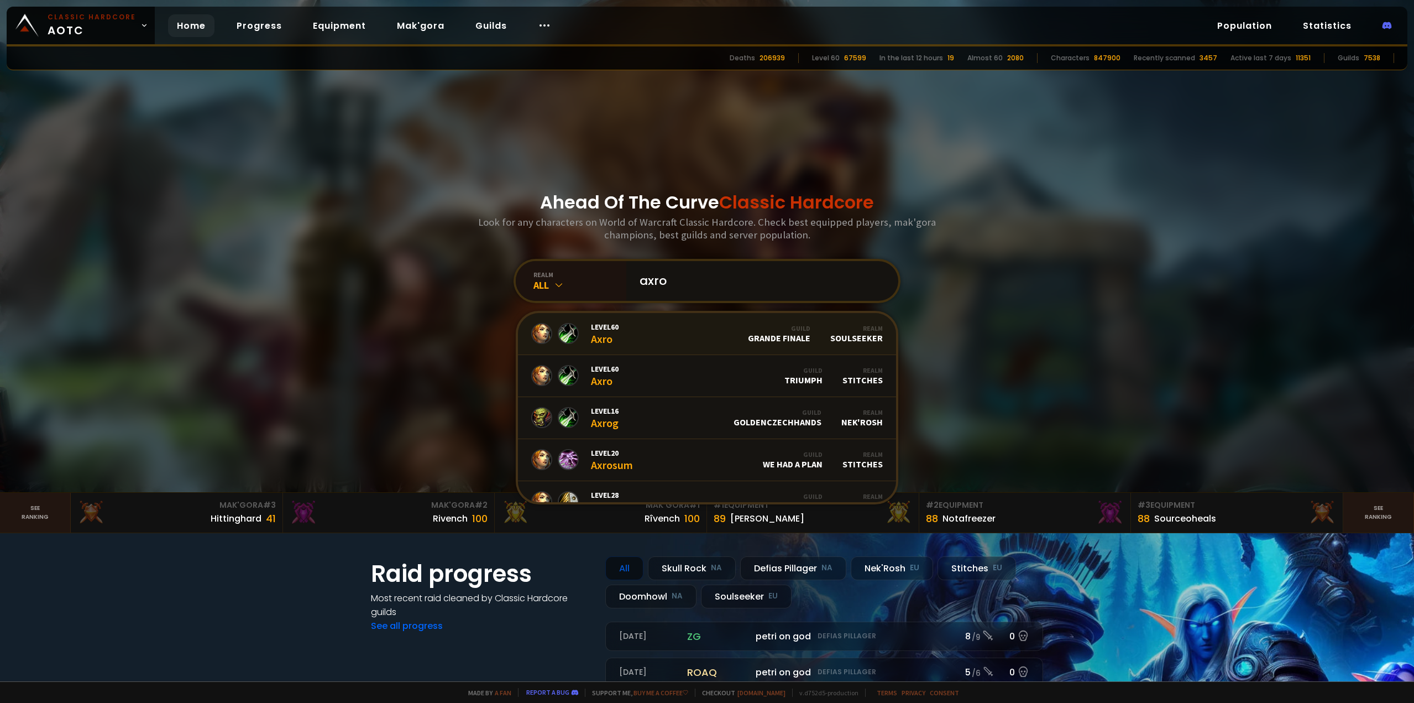
type input "axro"
click at [680, 330] on link "Level 60 Axro Guild Grande Finale Realm Soulseeker" at bounding box center [707, 334] width 378 height 42
